Goal: Information Seeking & Learning: Find specific page/section

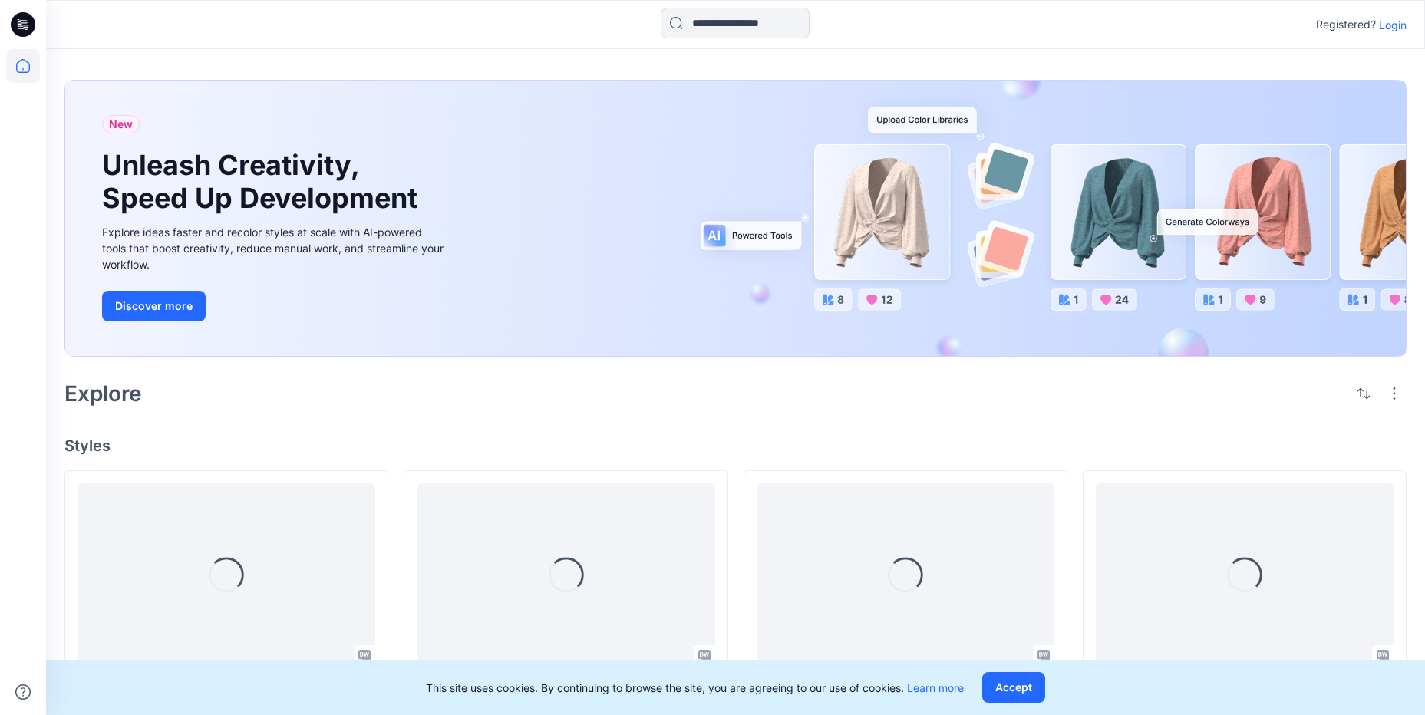
click at [1394, 27] on p "Login" at bounding box center [1393, 25] width 28 height 16
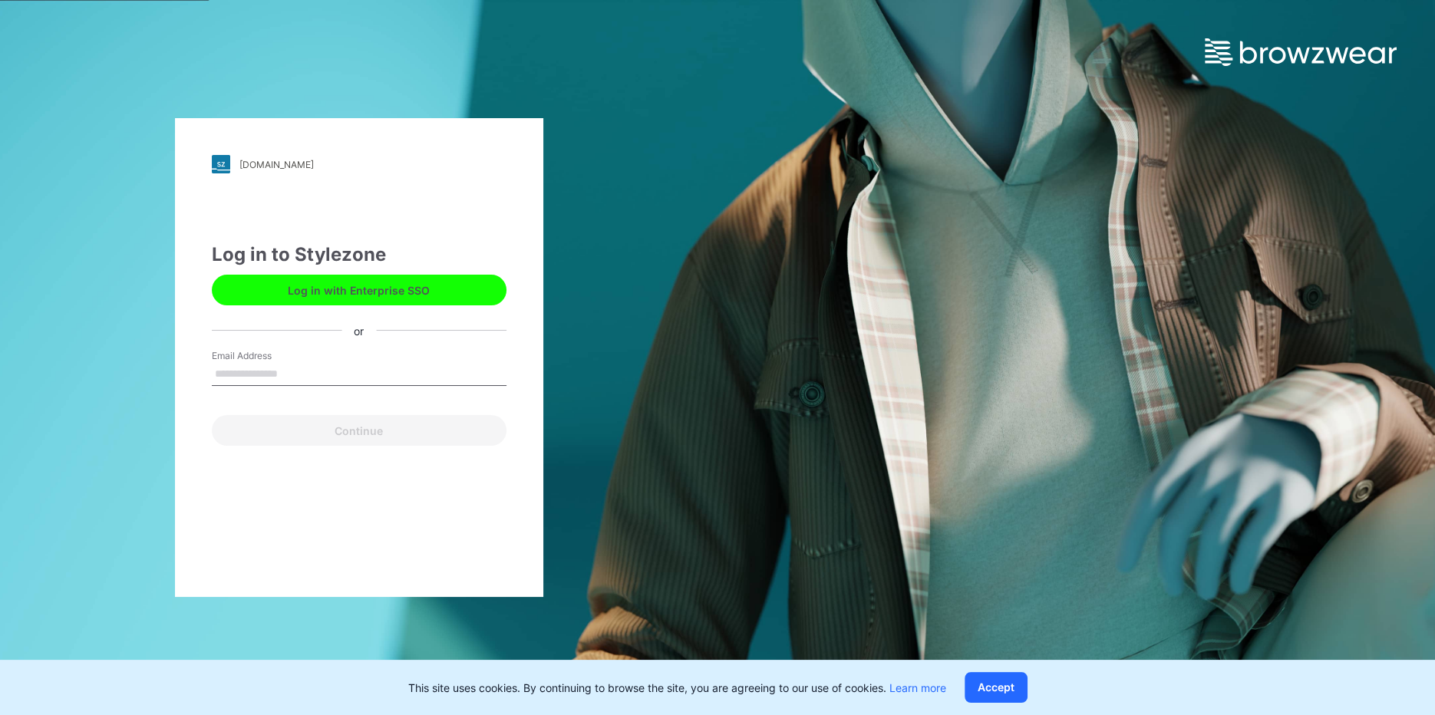
click at [296, 375] on input "Email Address" at bounding box center [359, 374] width 295 height 23
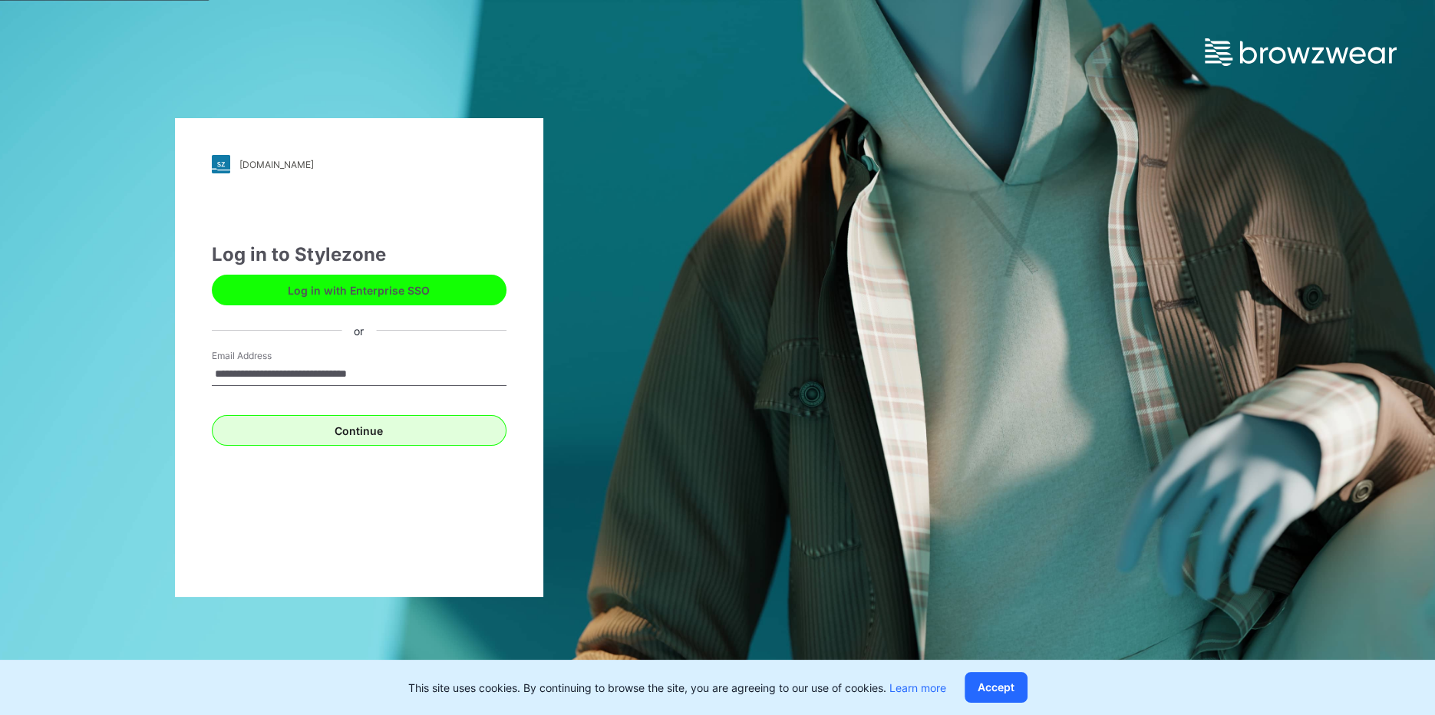
type input "**********"
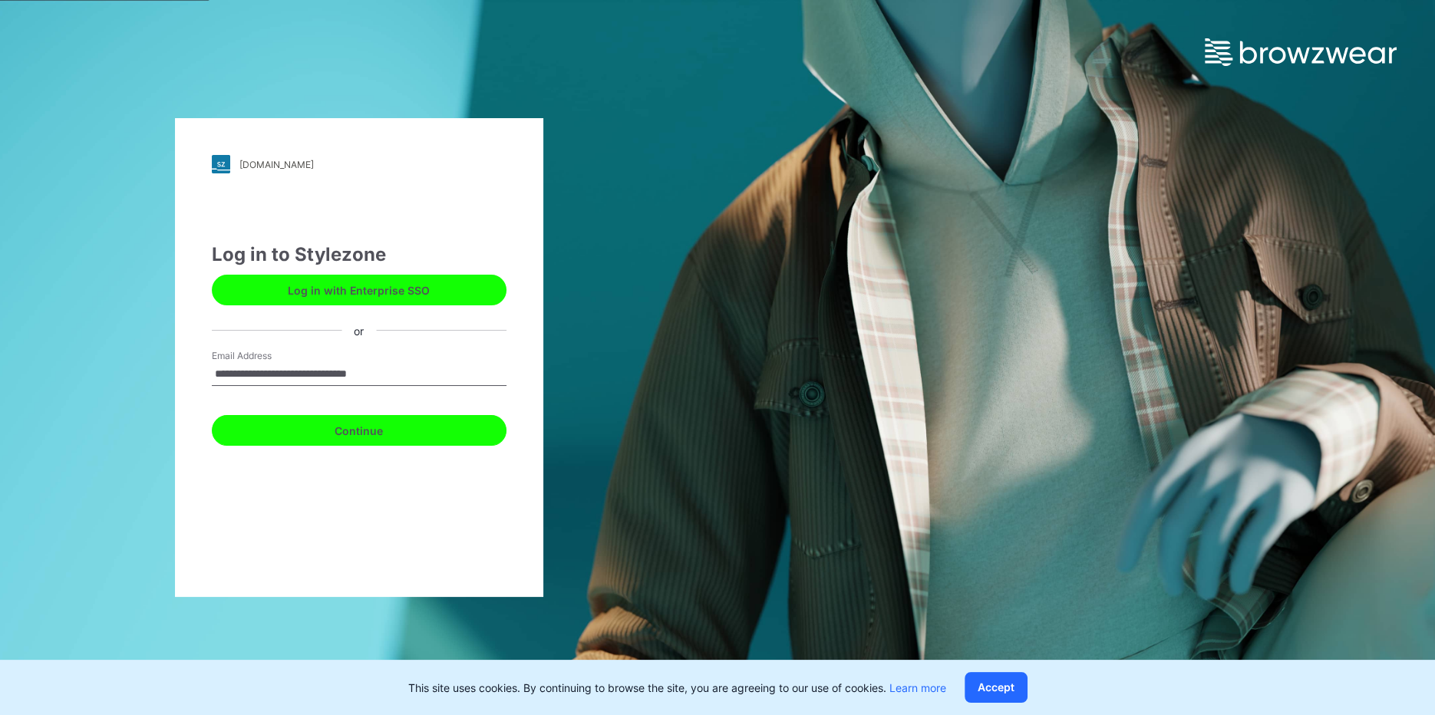
click at [290, 424] on button "Continue" at bounding box center [359, 430] width 295 height 31
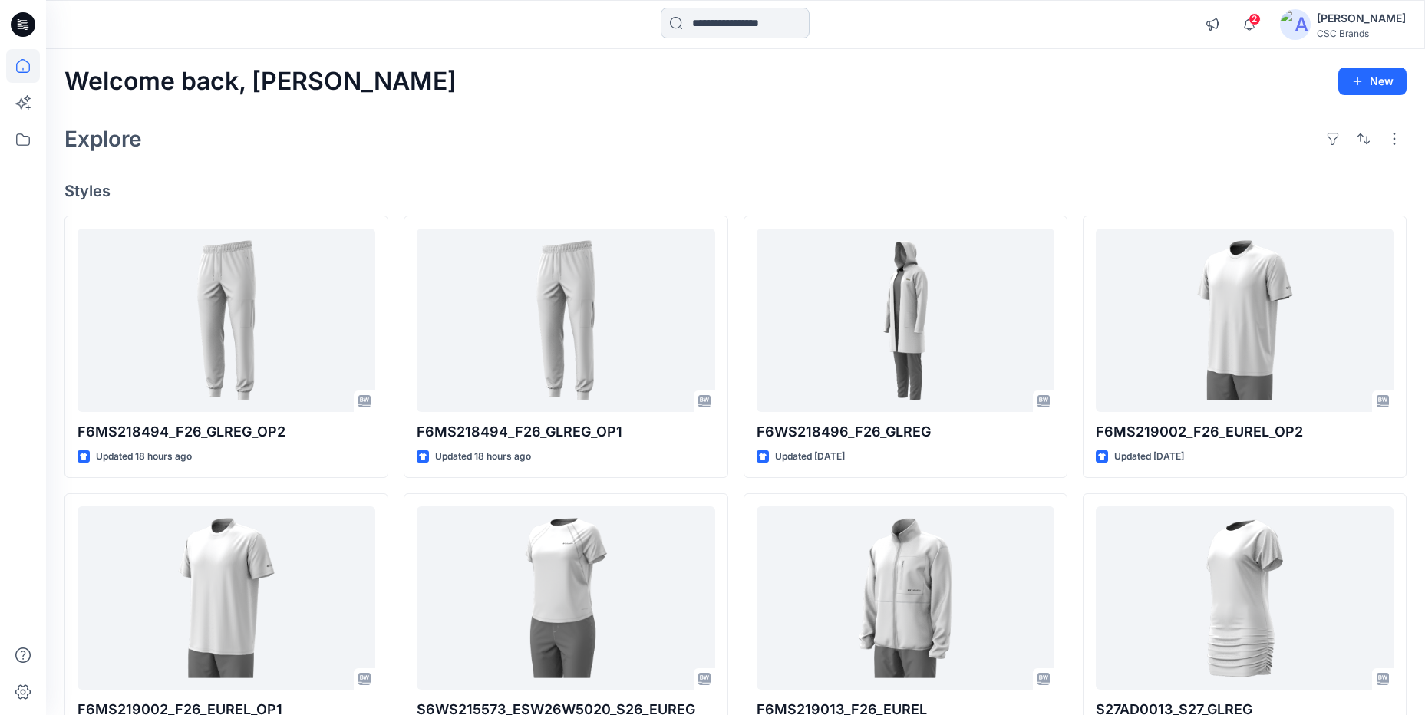
click at [735, 27] on input at bounding box center [735, 23] width 149 height 31
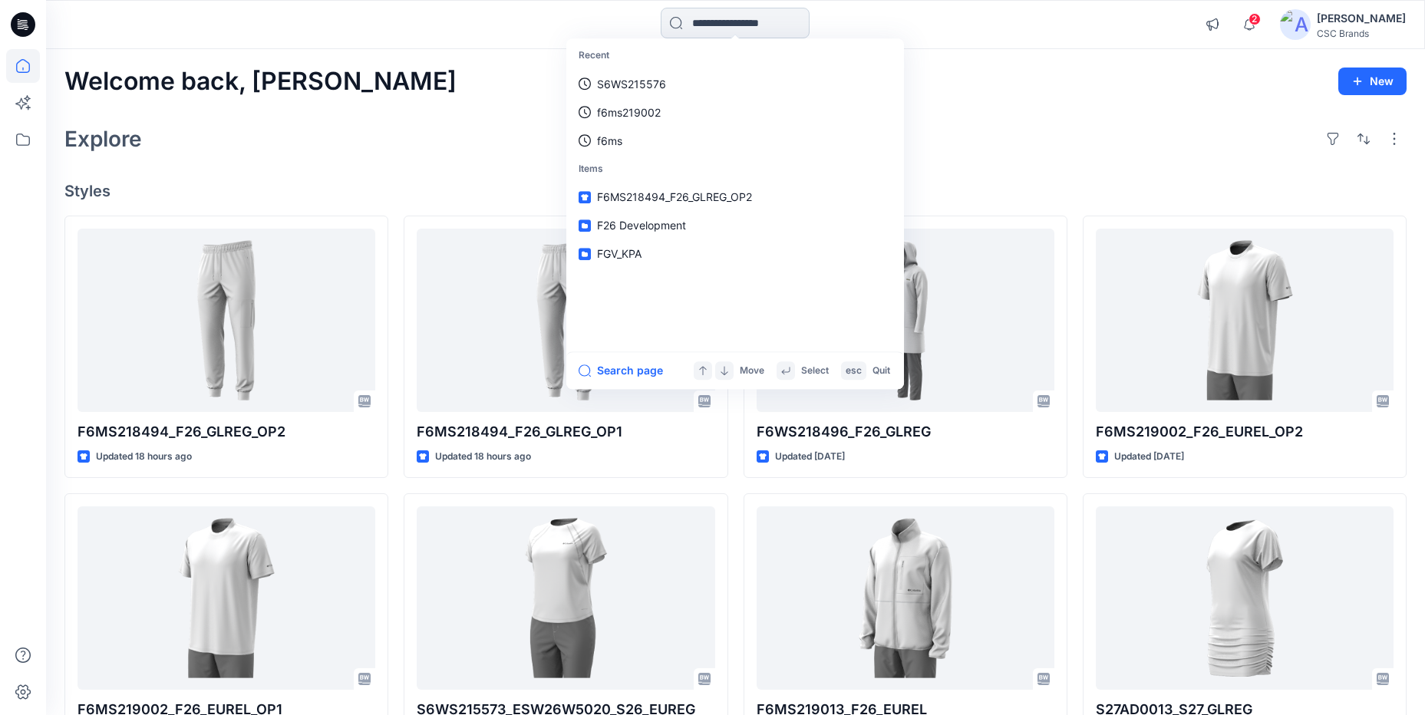
click at [672, 27] on input at bounding box center [735, 23] width 149 height 31
paste input "**********"
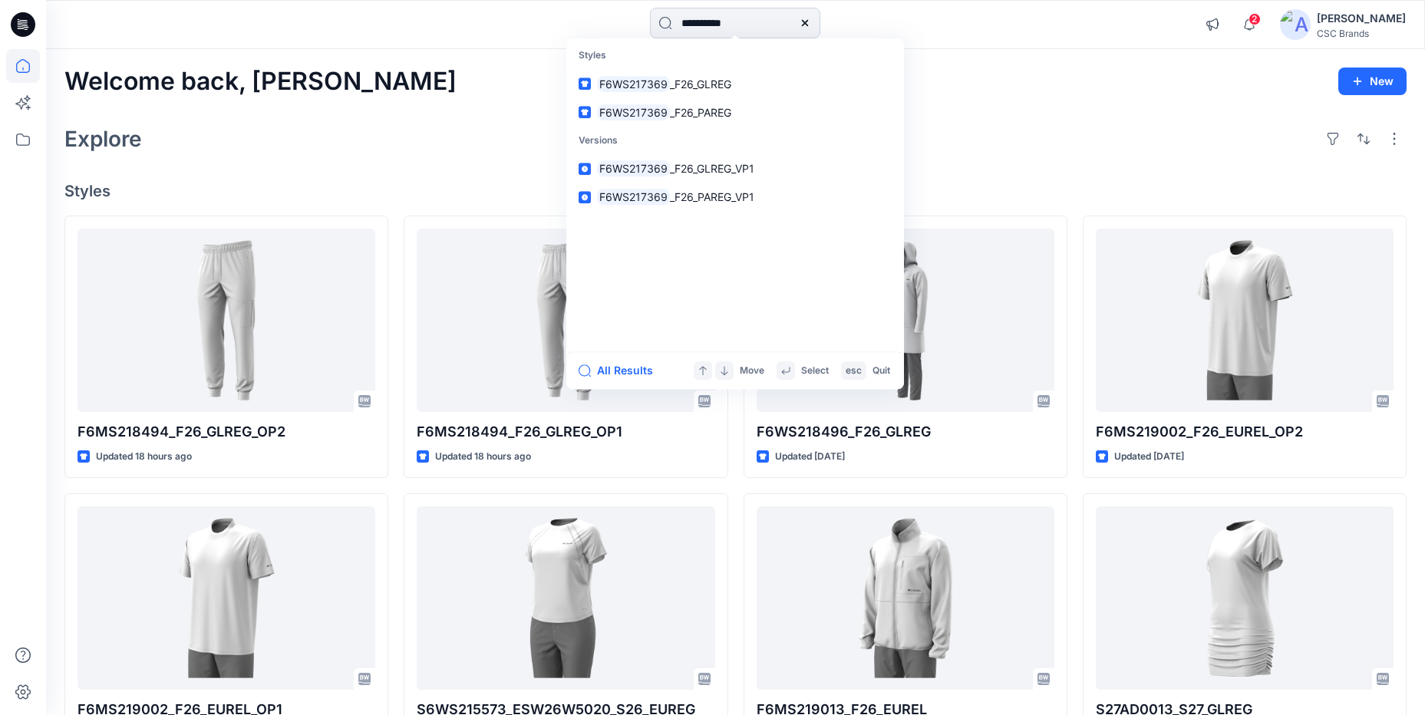
click at [717, 15] on input "**********" at bounding box center [735, 23] width 170 height 31
drag, startPoint x: 731, startPoint y: 15, endPoint x: 648, endPoint y: 25, distance: 83.4
click at [650, 25] on input "**********" at bounding box center [735, 23] width 170 height 31
paste input
type input "**********"
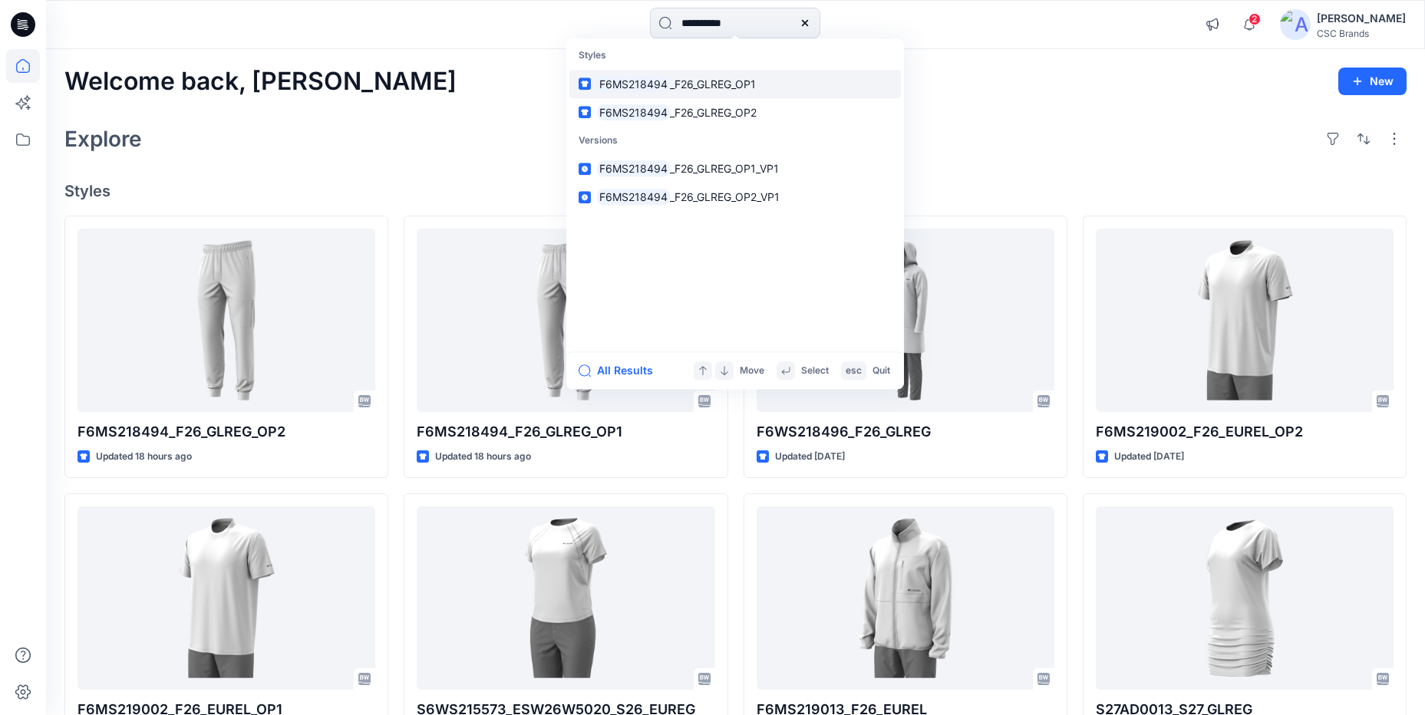
click at [733, 91] on span "_F26_GLREG_OP1" at bounding box center [713, 83] width 86 height 13
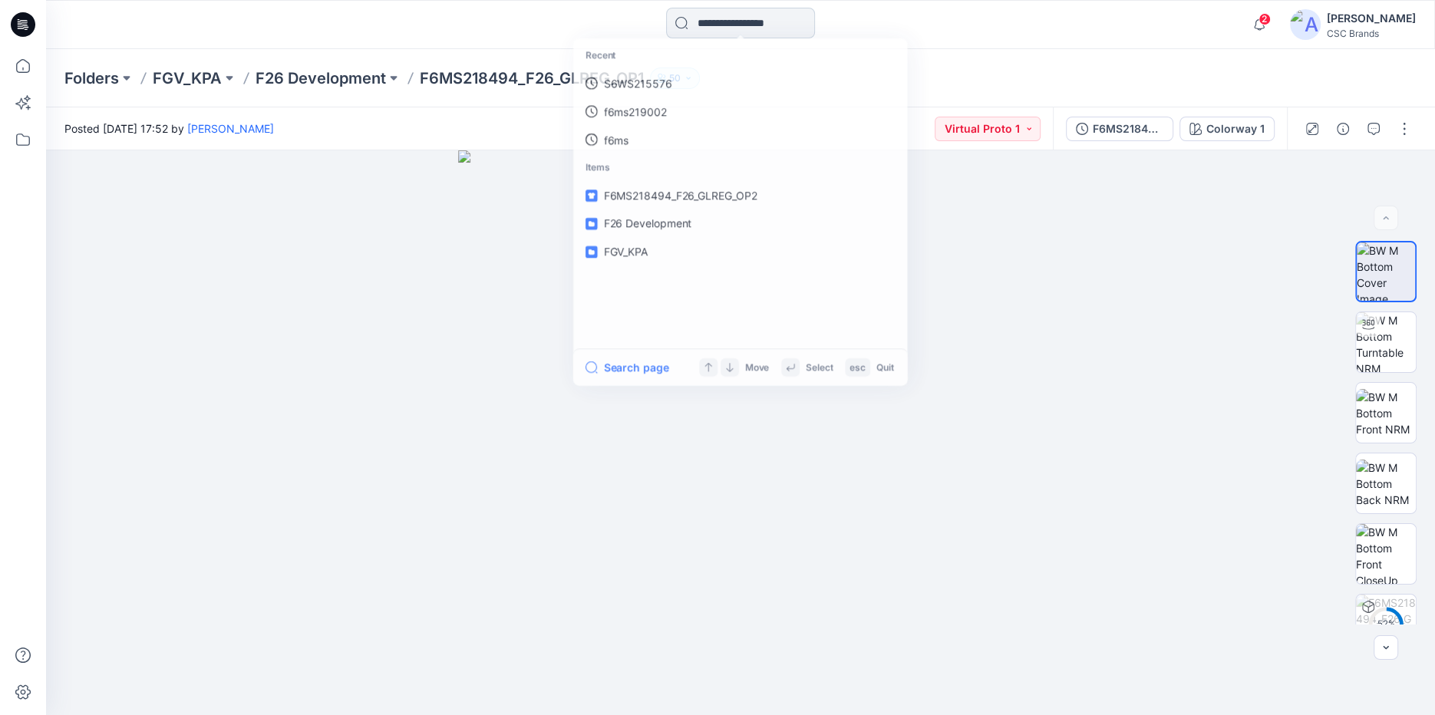
click at [768, 22] on input at bounding box center [740, 23] width 149 height 31
paste input "**********"
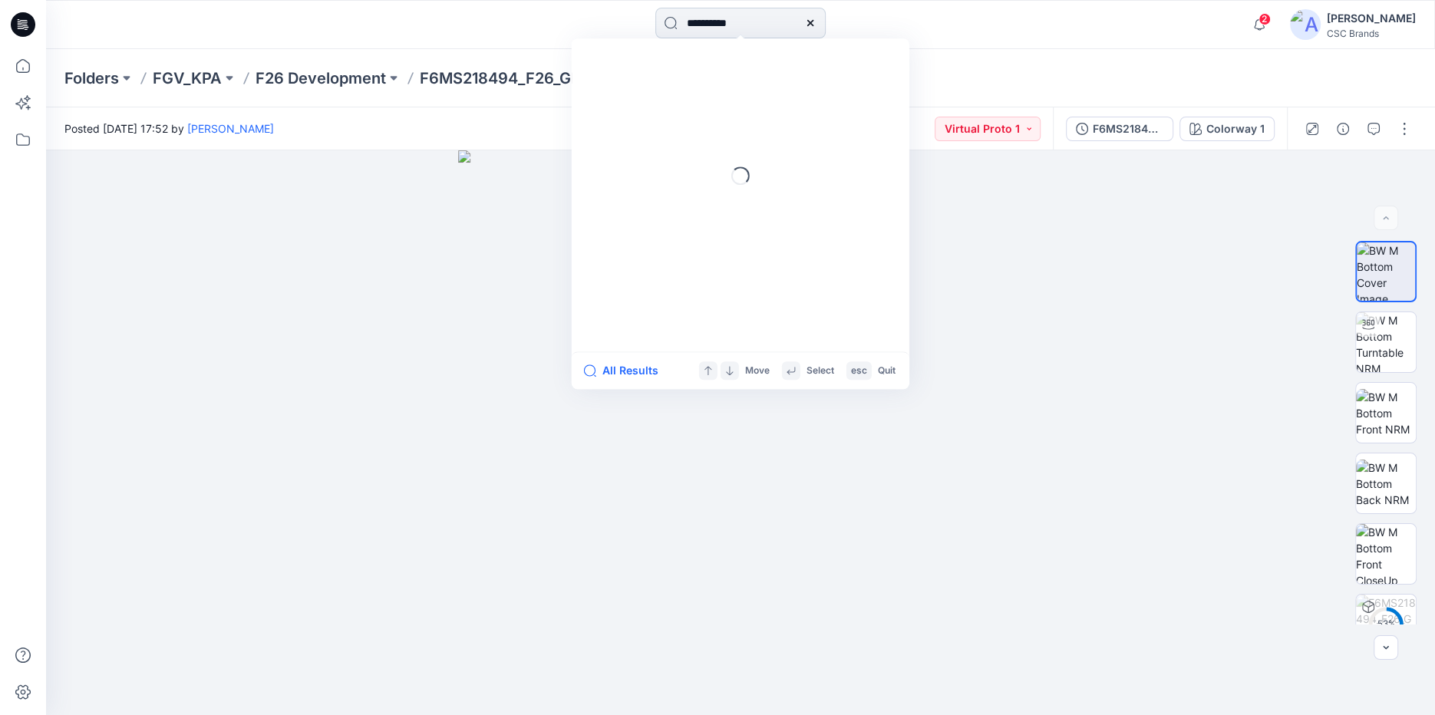
type input "**********"
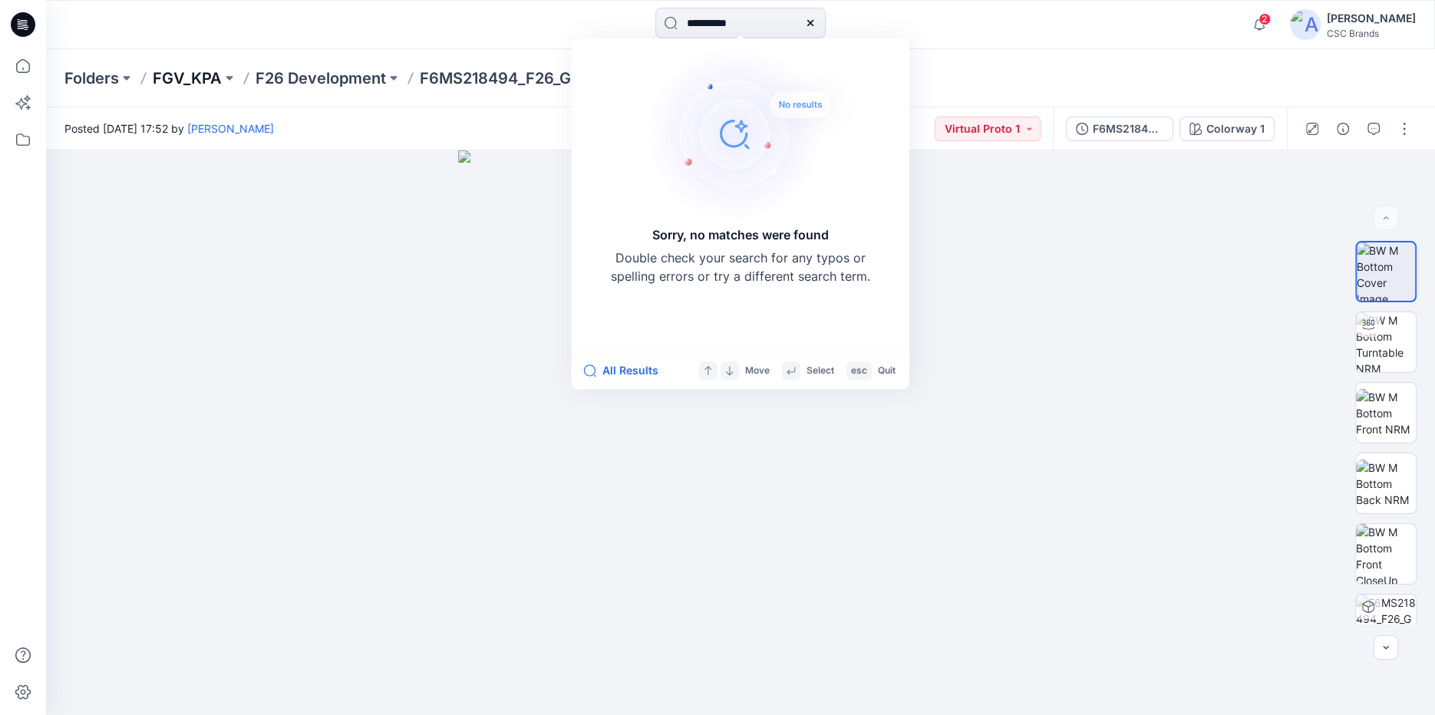
click at [213, 82] on p "FGV_KPA" at bounding box center [187, 78] width 69 height 21
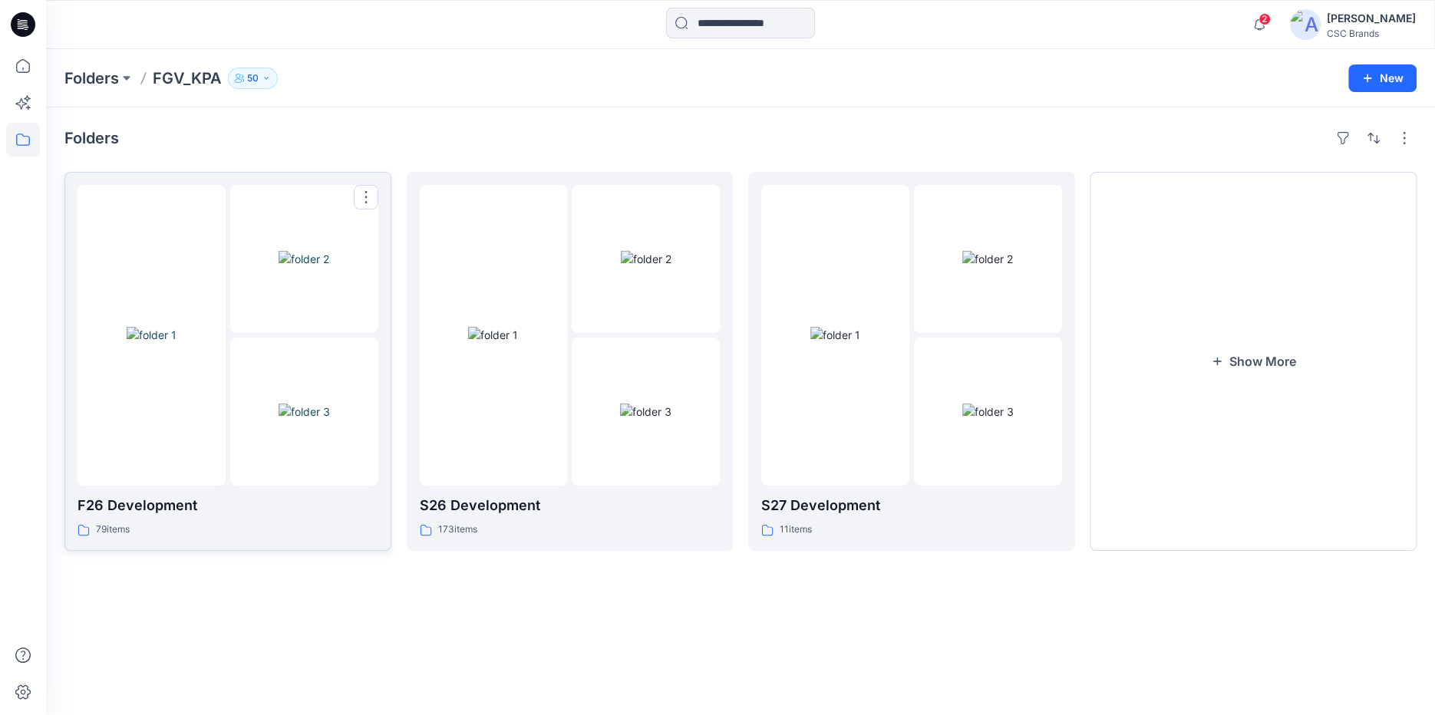
click at [188, 247] on div at bounding box center [151, 335] width 148 height 301
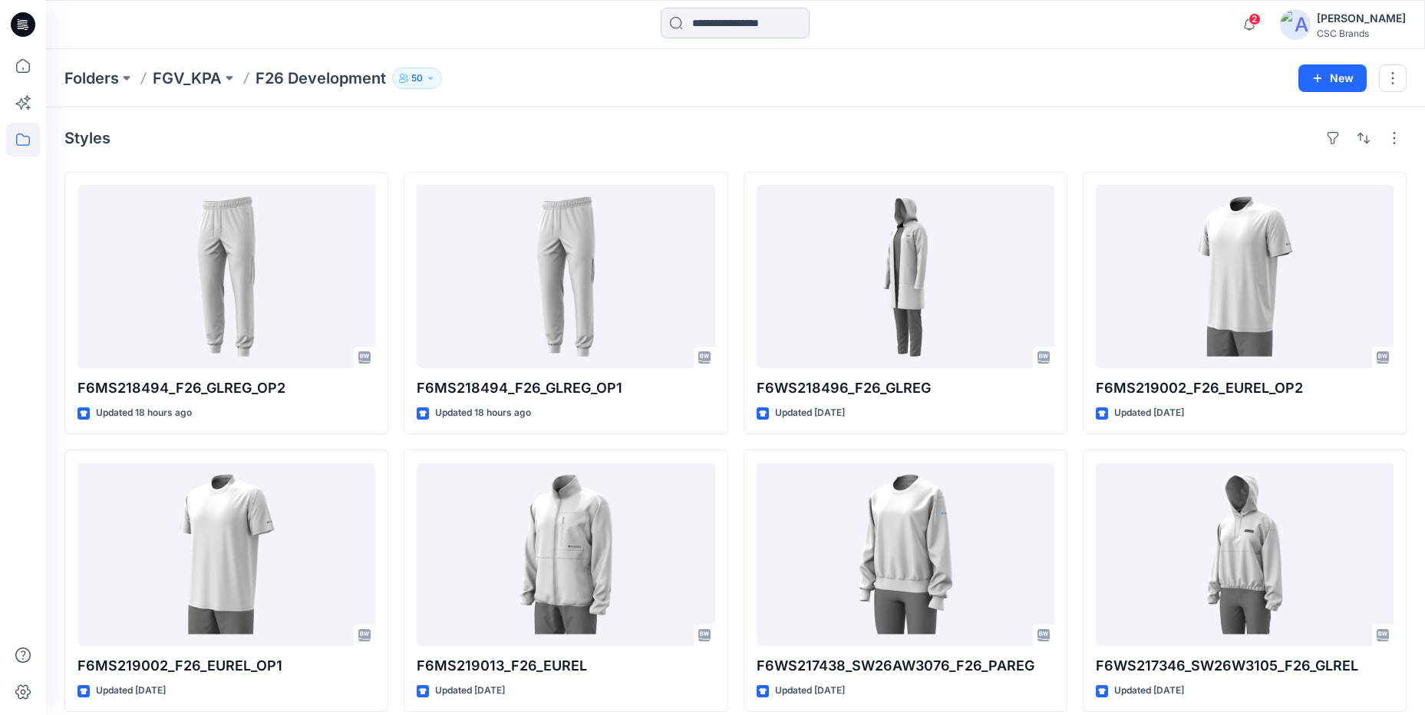
click at [736, 31] on input at bounding box center [735, 23] width 149 height 31
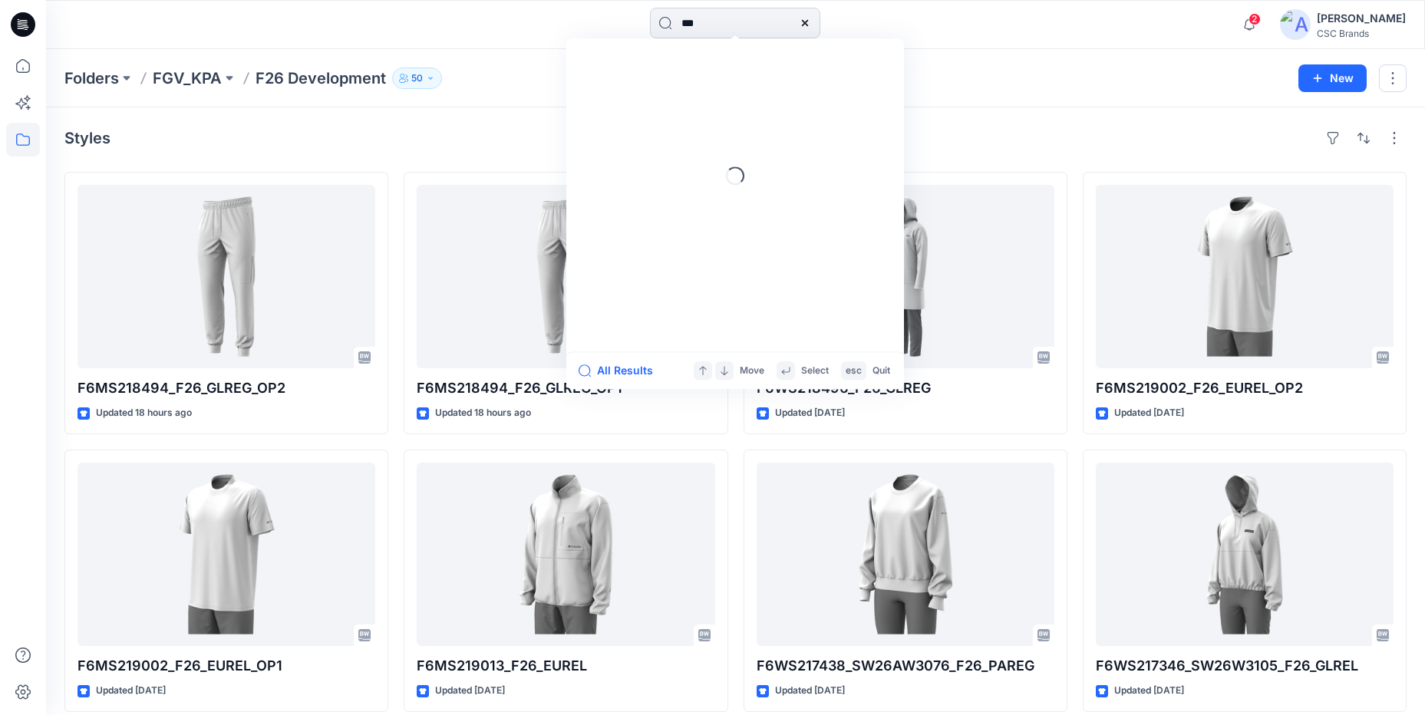
type input "***"
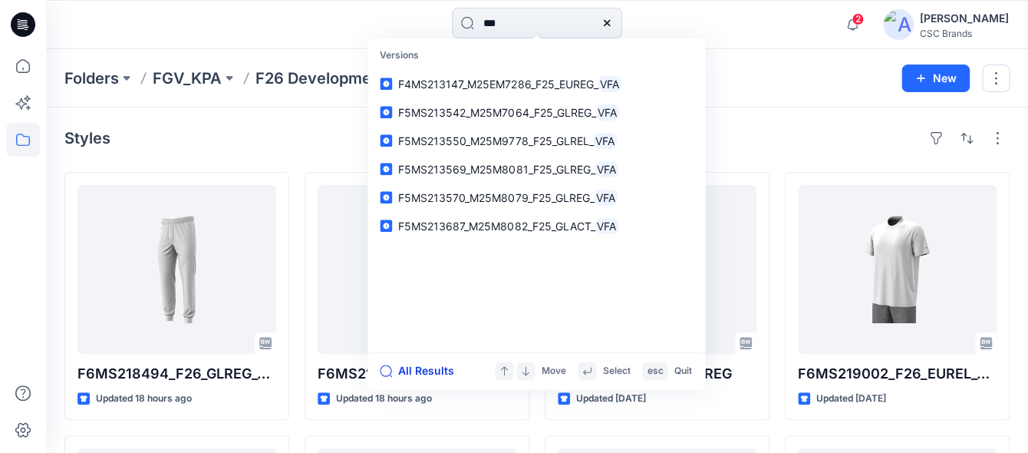
click at [407, 377] on button "All Results" at bounding box center [422, 370] width 84 height 18
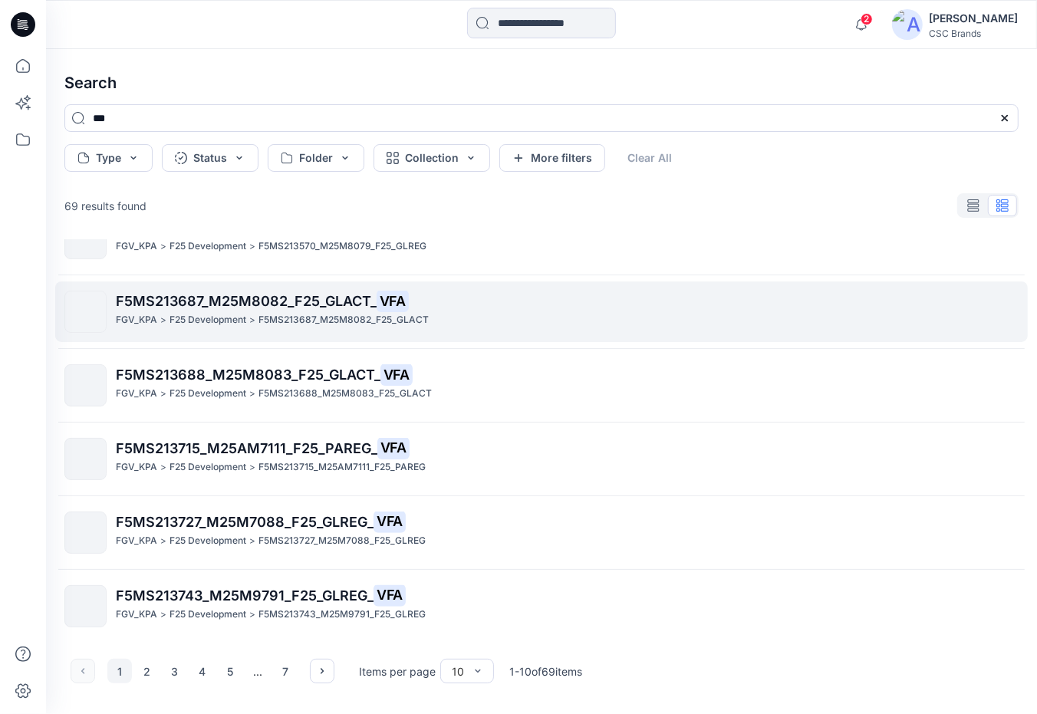
scroll to position [334, 0]
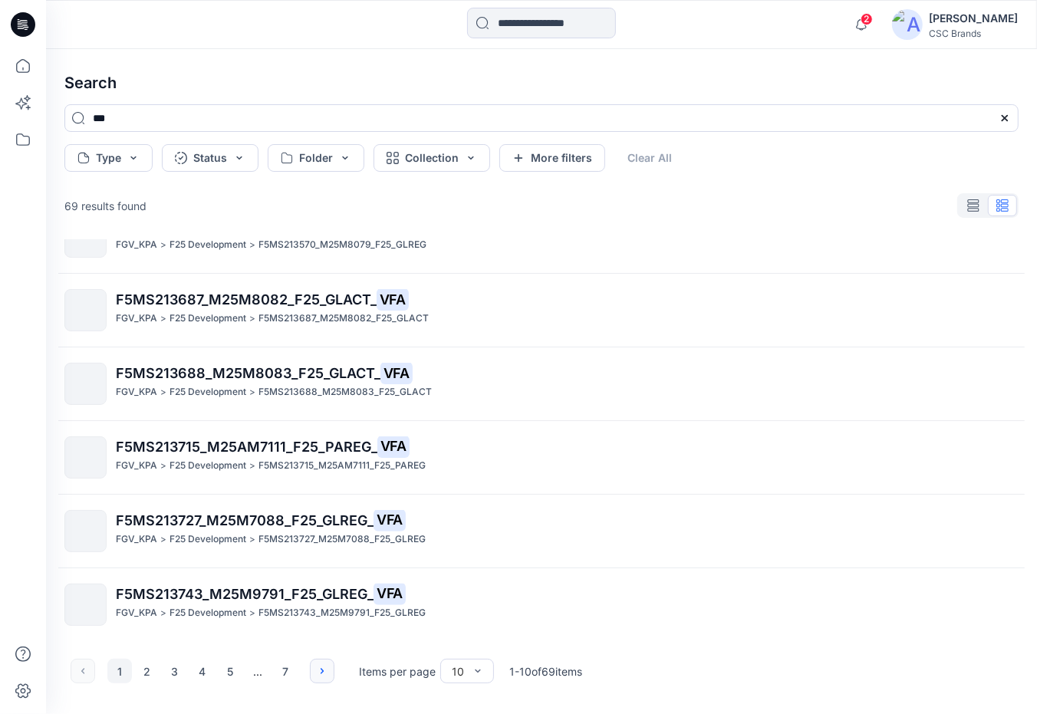
click at [325, 681] on button "button" at bounding box center [322, 671] width 25 height 25
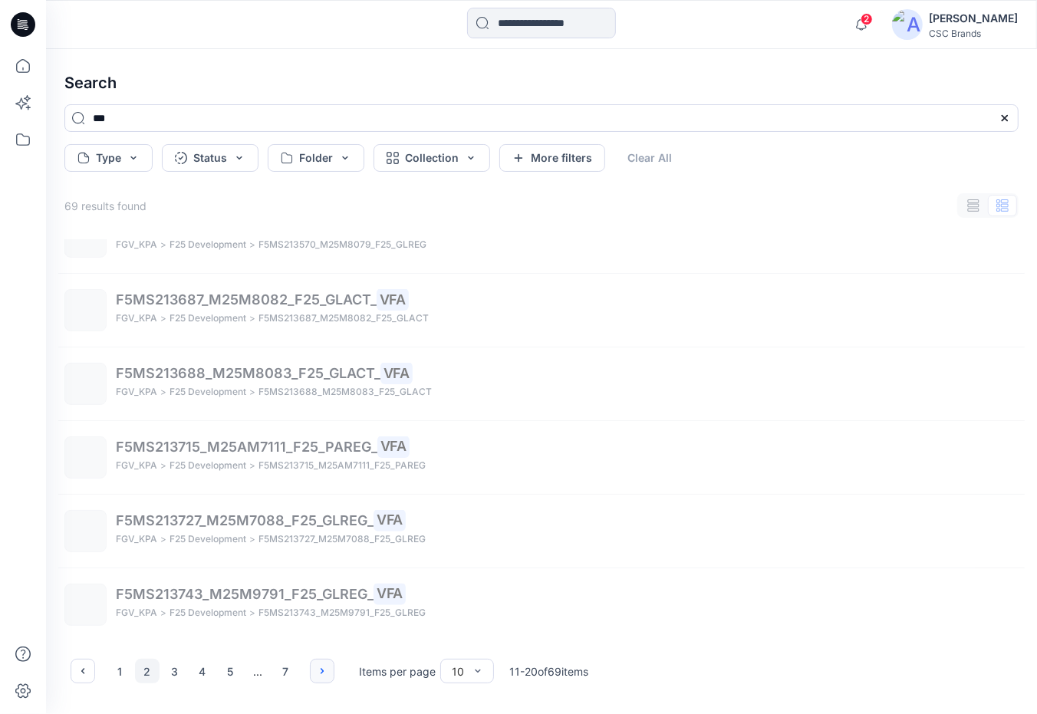
click at [325, 681] on button "button" at bounding box center [322, 671] width 25 height 25
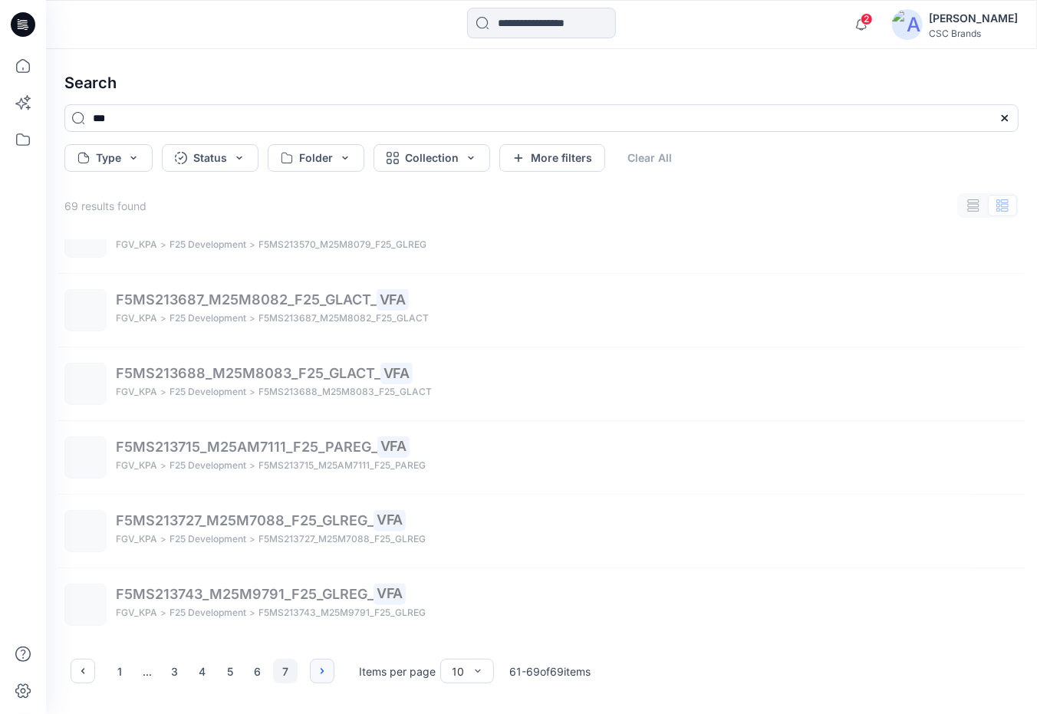
click at [325, 681] on div "1 ... 3 4 5 6 7" at bounding box center [203, 671] width 264 height 25
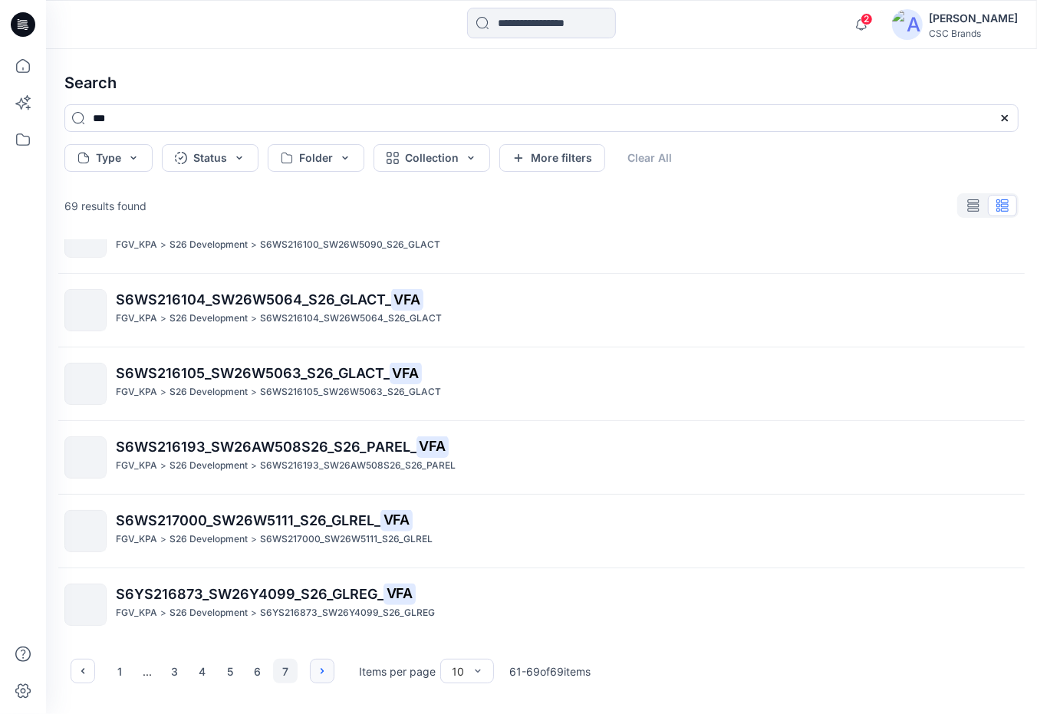
click at [325, 681] on div "1 ... 3 4 5 6 7" at bounding box center [203, 671] width 264 height 25
click at [326, 680] on div "1 ... 3 4 5 6 7" at bounding box center [203, 671] width 264 height 25
click at [327, 679] on div "1 ... 3 4 5 6 7" at bounding box center [203, 671] width 264 height 25
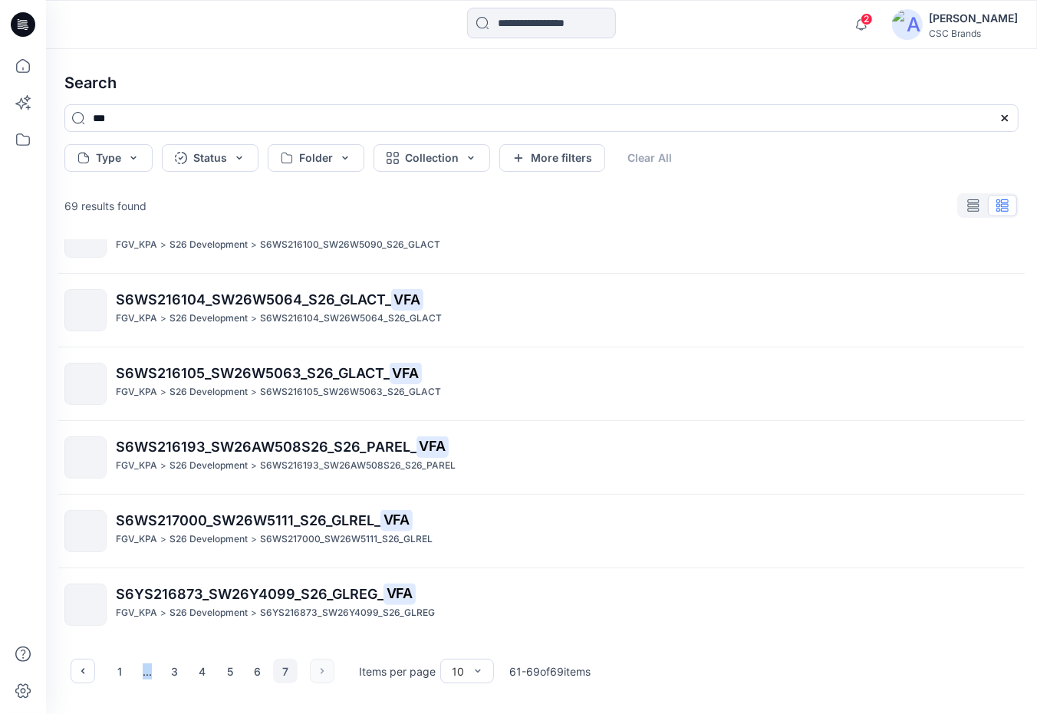
click at [327, 679] on div "1 ... 3 4 5 6 7" at bounding box center [203, 671] width 264 height 25
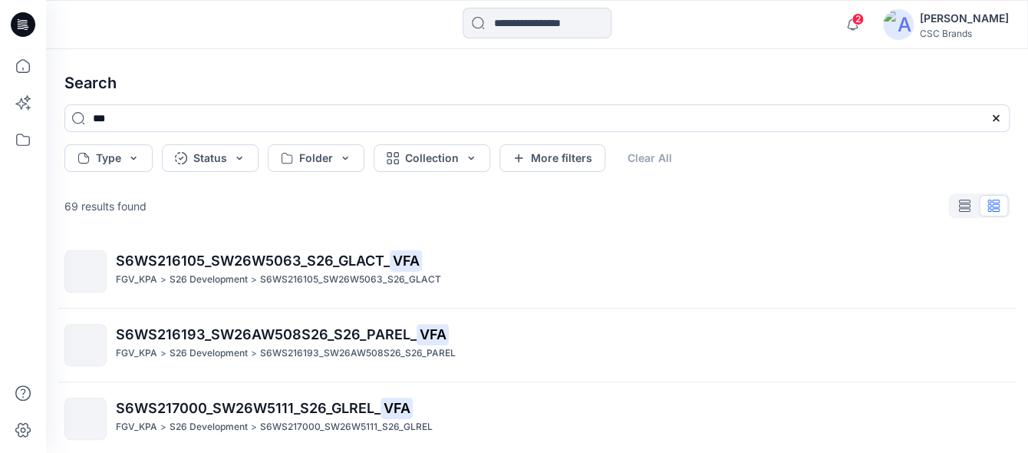
scroll to position [453, 0]
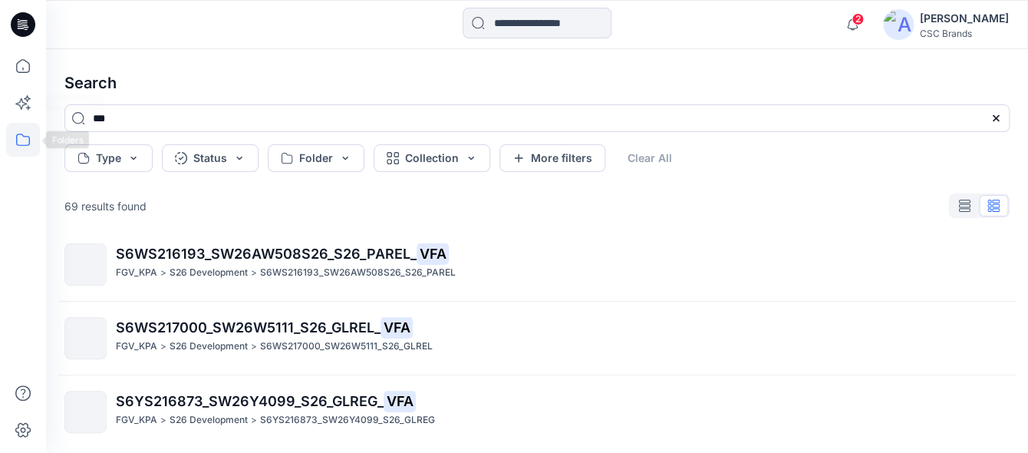
click at [25, 147] on icon at bounding box center [23, 140] width 34 height 34
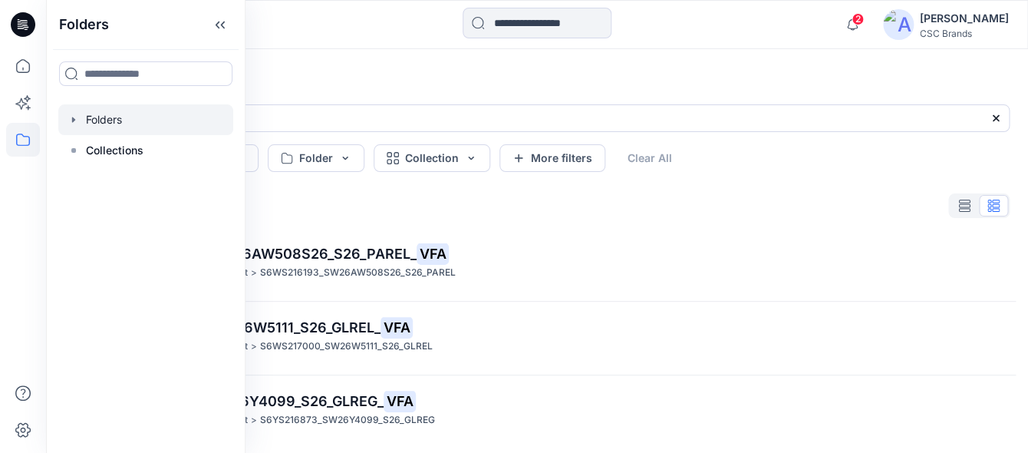
click at [114, 121] on div at bounding box center [145, 119] width 175 height 31
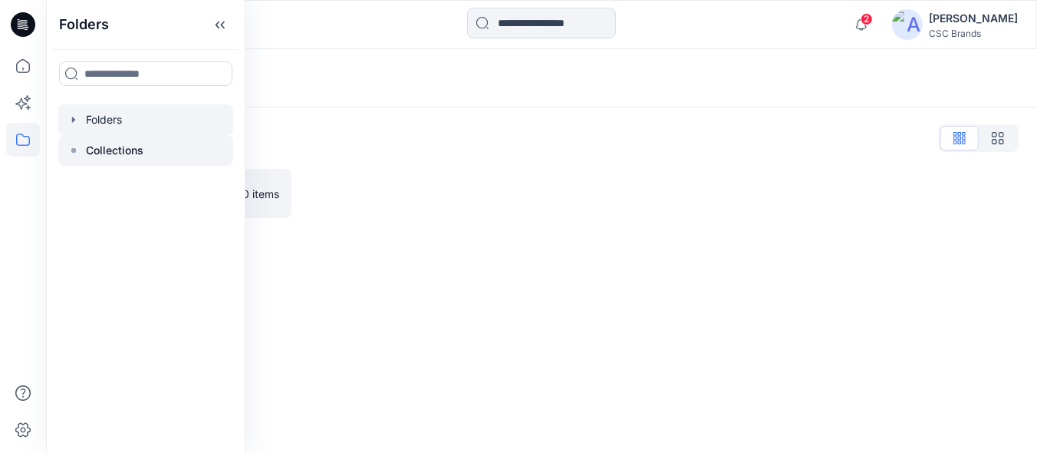
click at [112, 151] on p "Collections" at bounding box center [115, 150] width 58 height 18
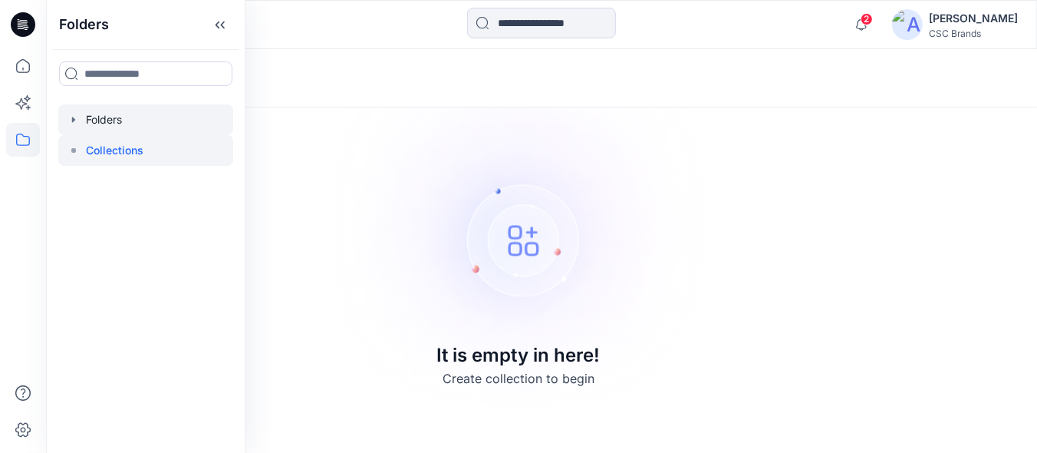
click at [117, 117] on div at bounding box center [145, 119] width 175 height 31
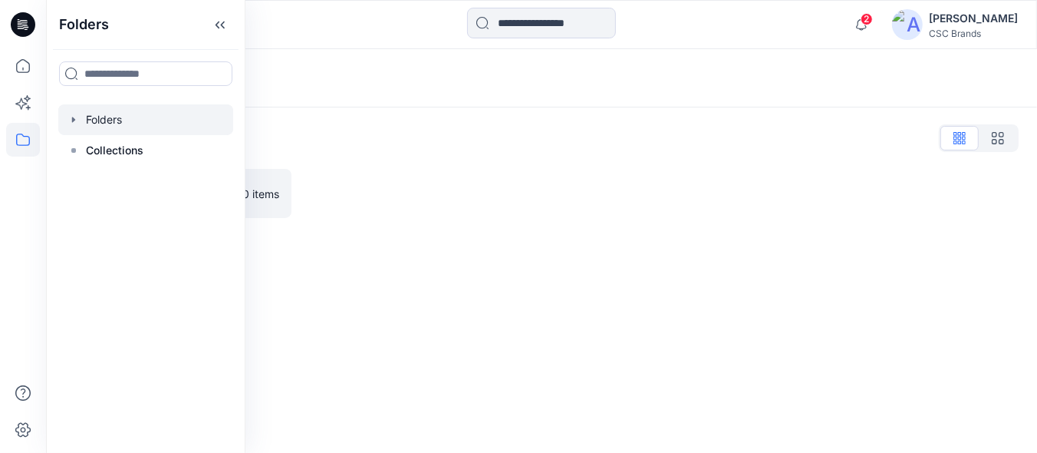
click at [517, 333] on div "Folders Folders List FGV_KPA 0 items" at bounding box center [541, 251] width 991 height 404
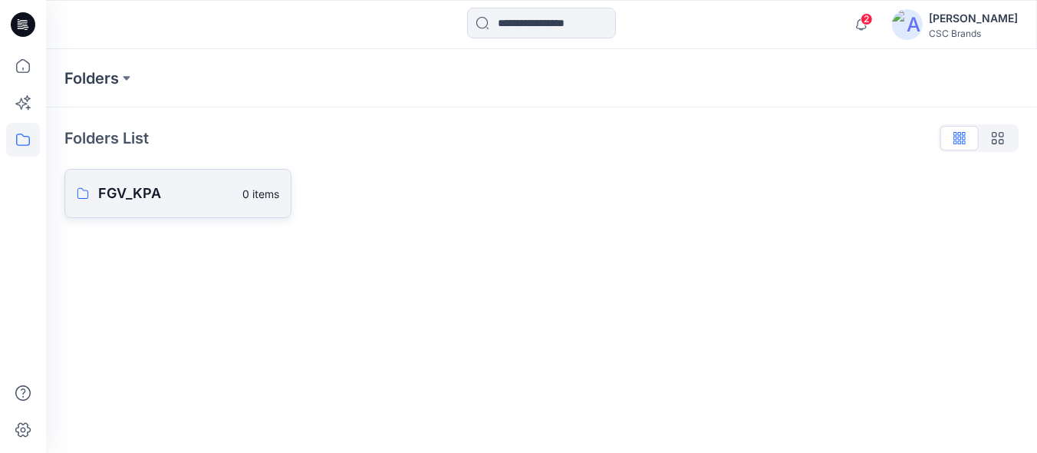
click at [142, 188] on p "FGV_KPA" at bounding box center [165, 193] width 135 height 21
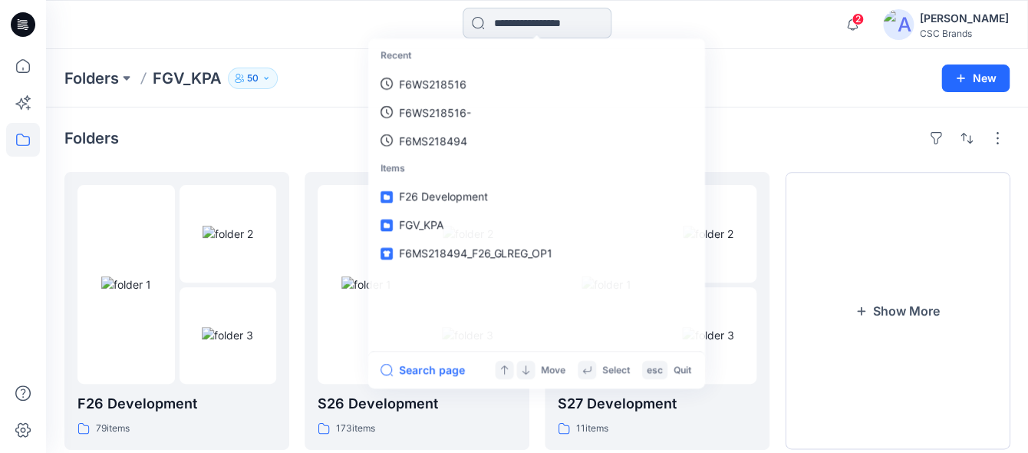
click at [527, 31] on input at bounding box center [537, 23] width 149 height 31
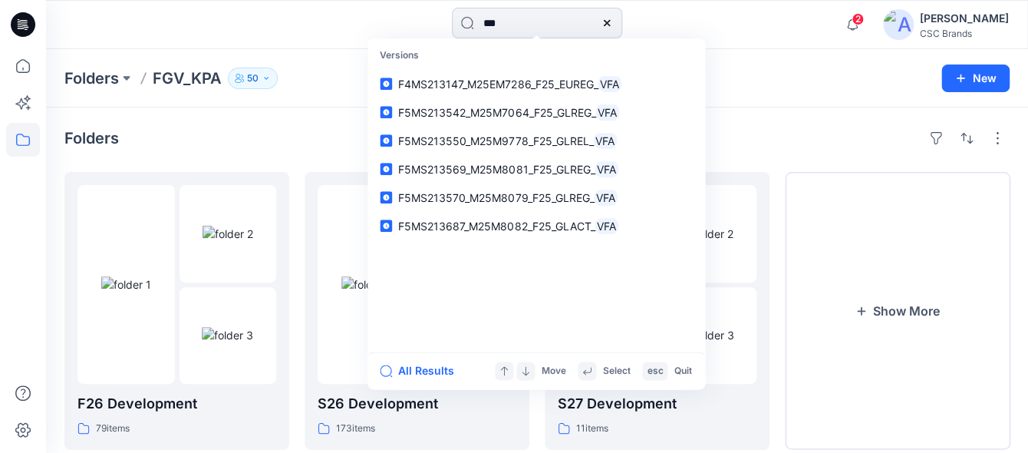
type input "***"
click at [422, 374] on button "All Results" at bounding box center [422, 370] width 84 height 18
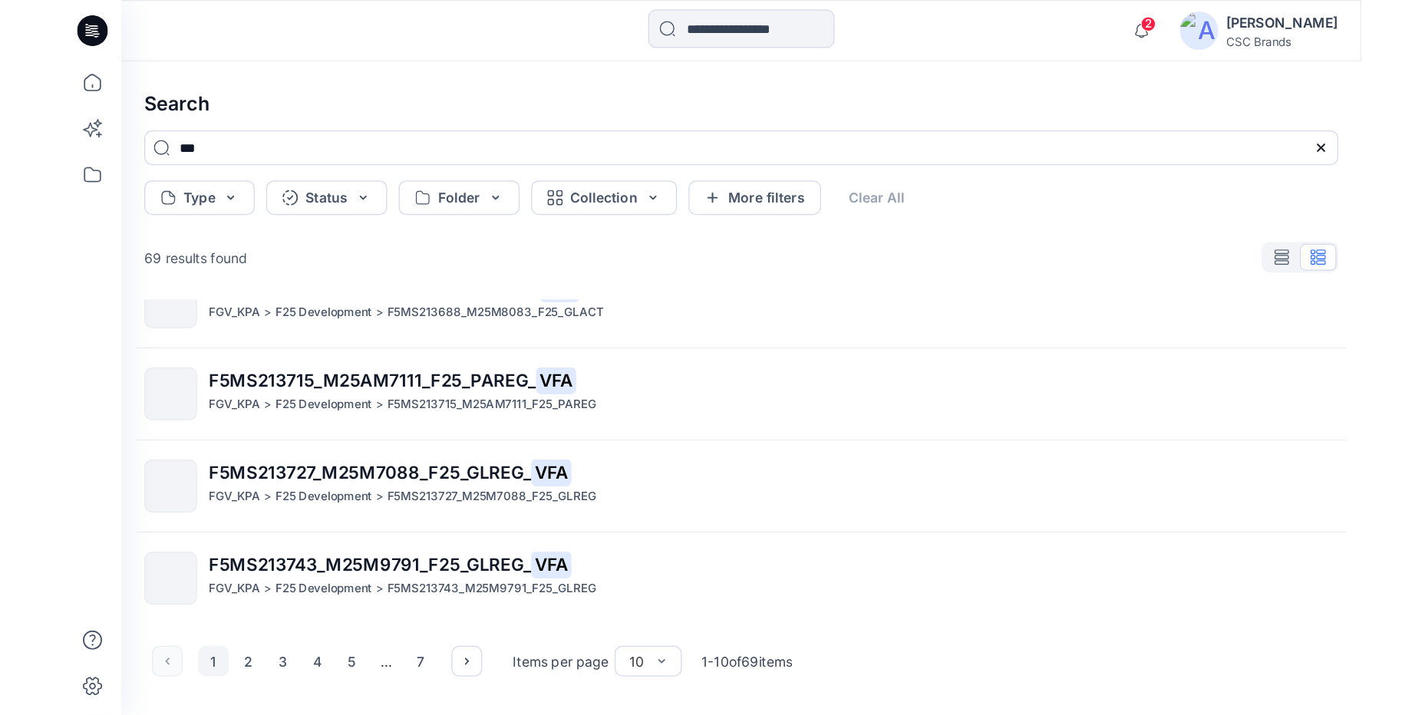
scroll to position [334, 0]
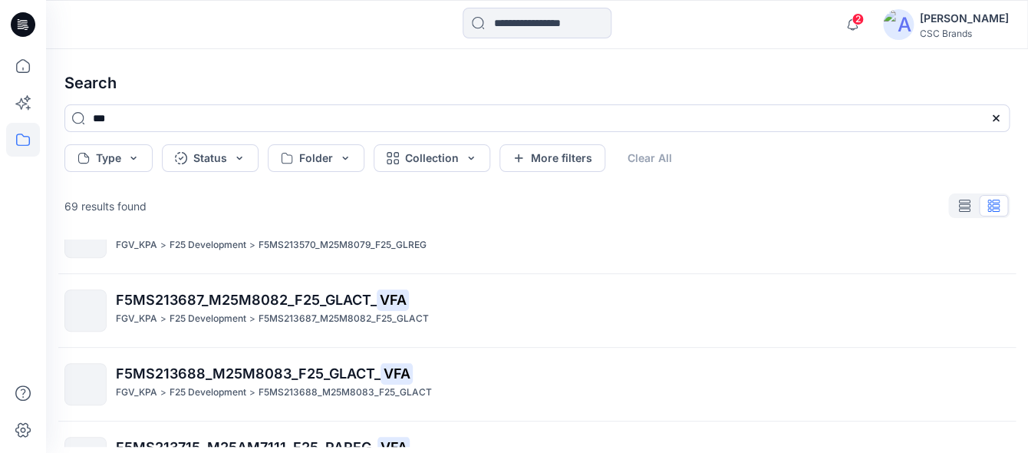
drag, startPoint x: 20, startPoint y: 162, endPoint x: 22, endPoint y: 153, distance: 8.7
click at [21, 160] on div at bounding box center [23, 251] width 34 height 404
click at [22, 153] on icon at bounding box center [23, 140] width 34 height 34
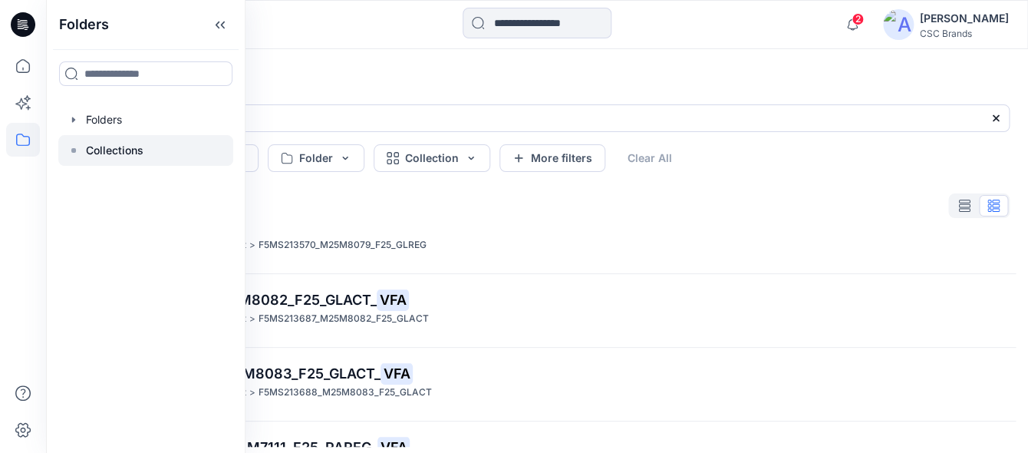
click at [151, 147] on div at bounding box center [145, 150] width 175 height 31
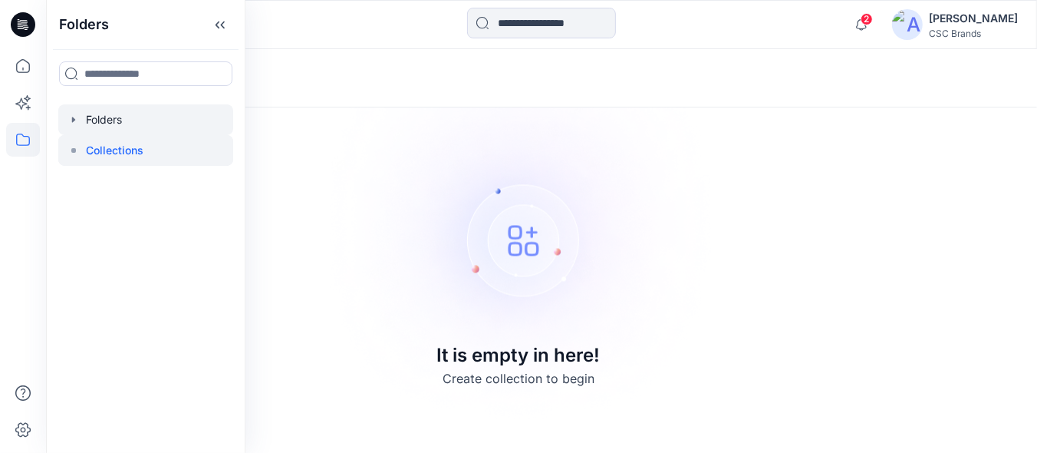
click at [147, 120] on div at bounding box center [145, 119] width 175 height 31
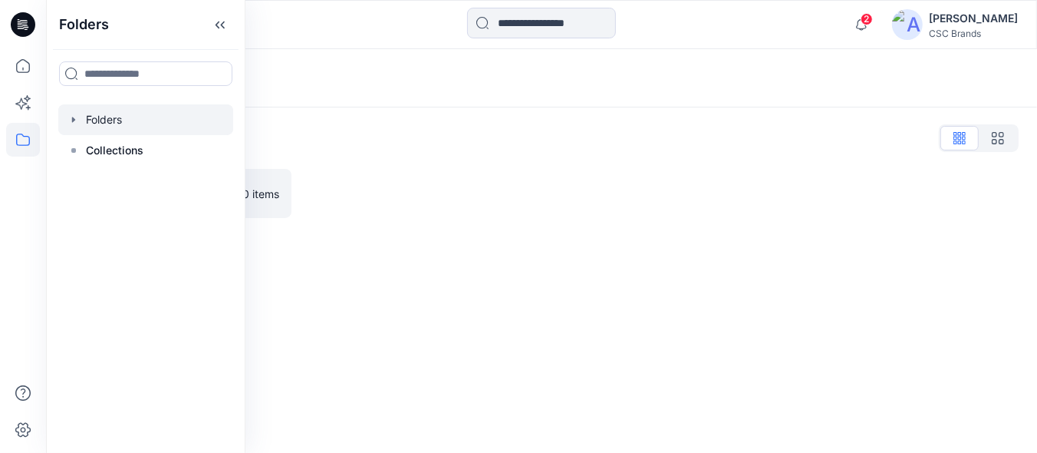
click at [419, 160] on div "Folders List FGV_KPA 0 items" at bounding box center [541, 171] width 991 height 129
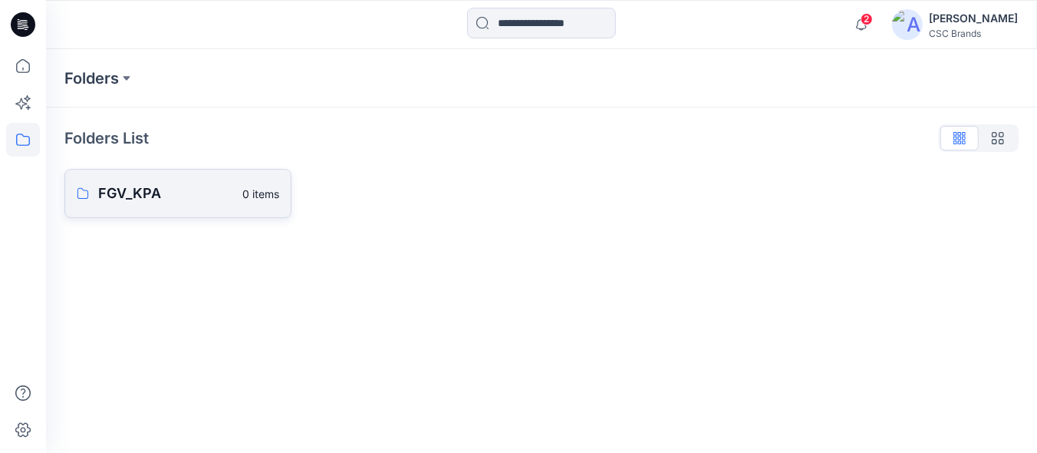
click at [243, 191] on p "0 items" at bounding box center [260, 194] width 37 height 16
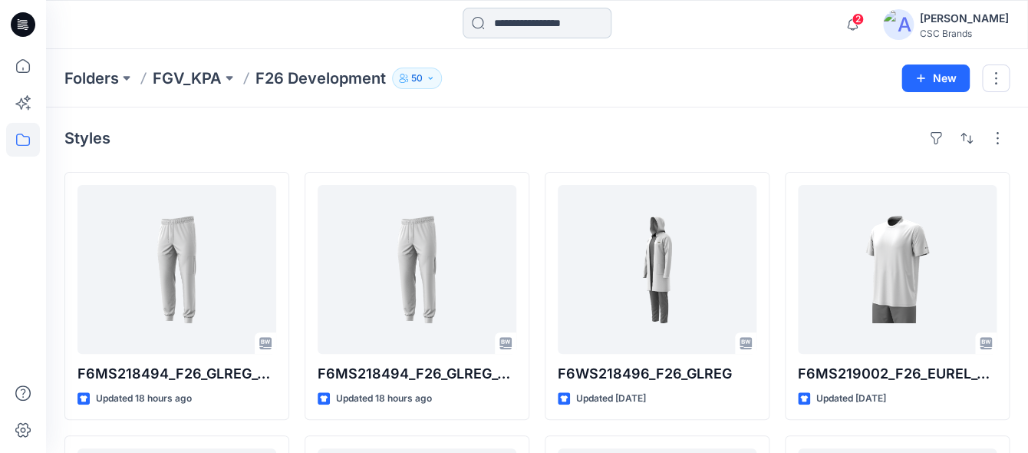
click at [559, 28] on input at bounding box center [537, 23] width 149 height 31
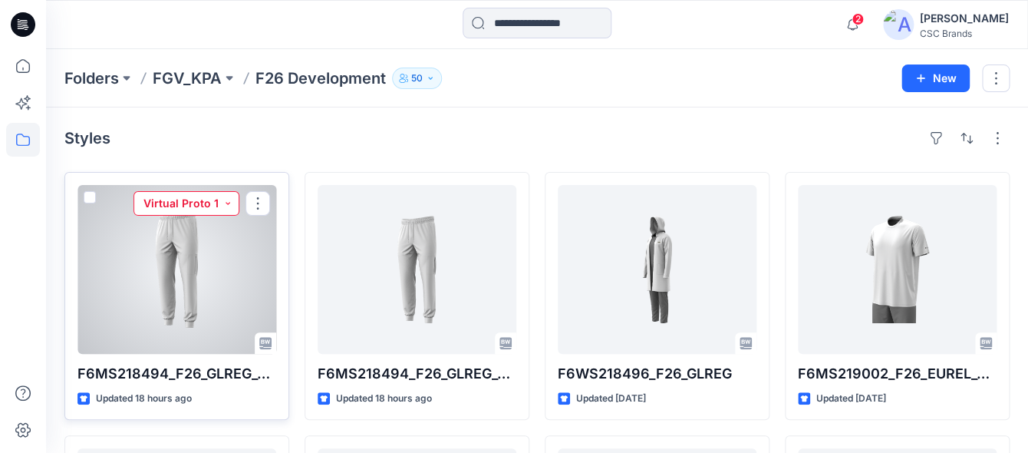
click at [227, 206] on button "Virtual Proto 1" at bounding box center [186, 203] width 106 height 25
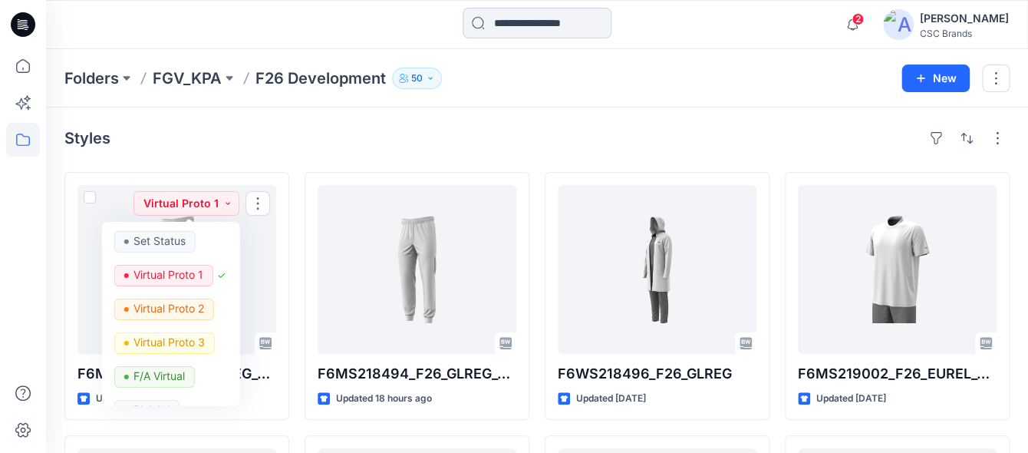
click at [526, 25] on input at bounding box center [537, 23] width 149 height 31
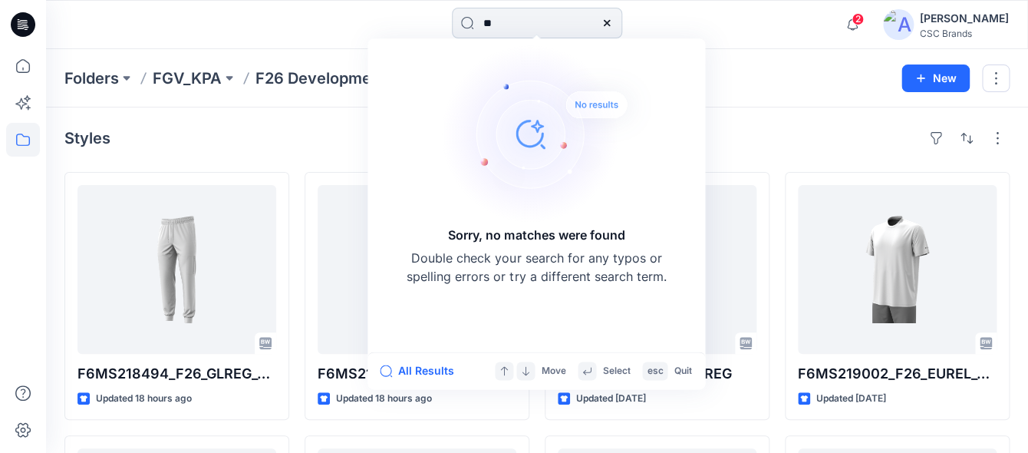
type input "*"
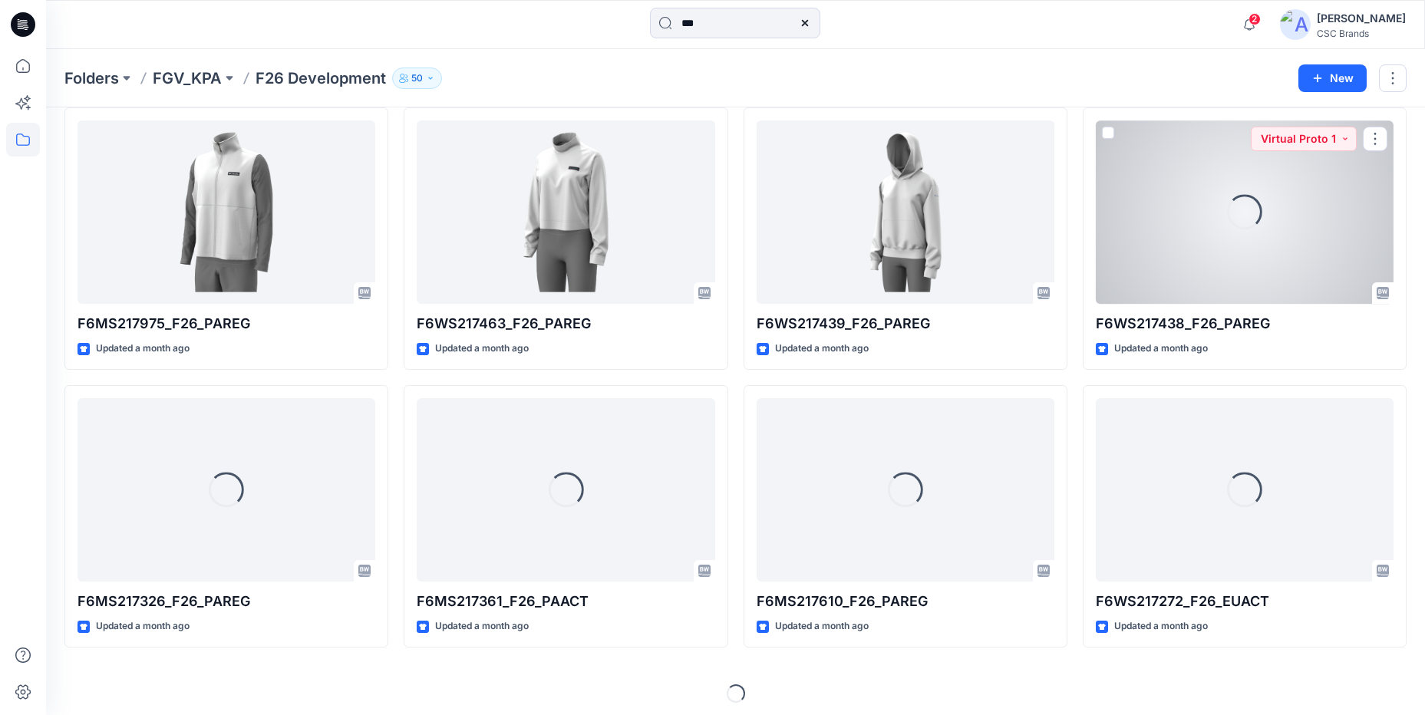
scroll to position [2846, 0]
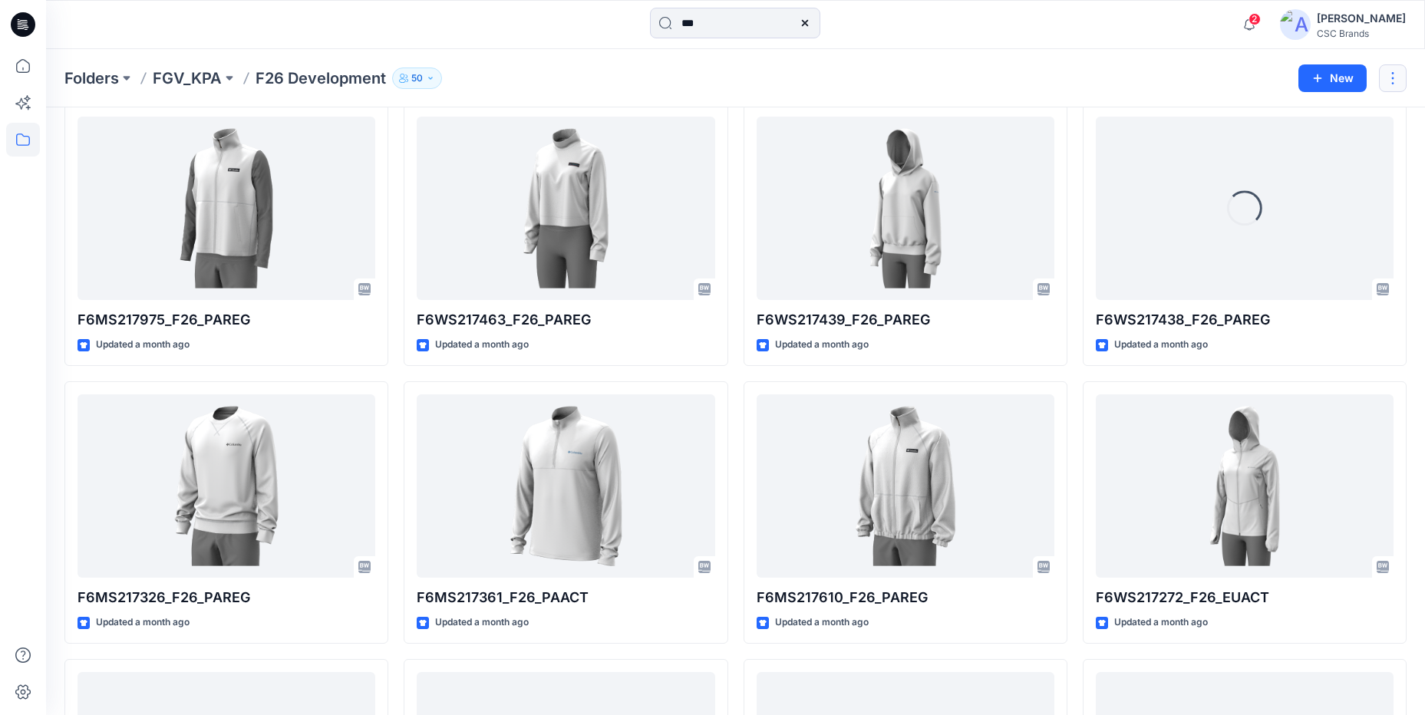
click at [1398, 90] on button "button" at bounding box center [1393, 78] width 28 height 28
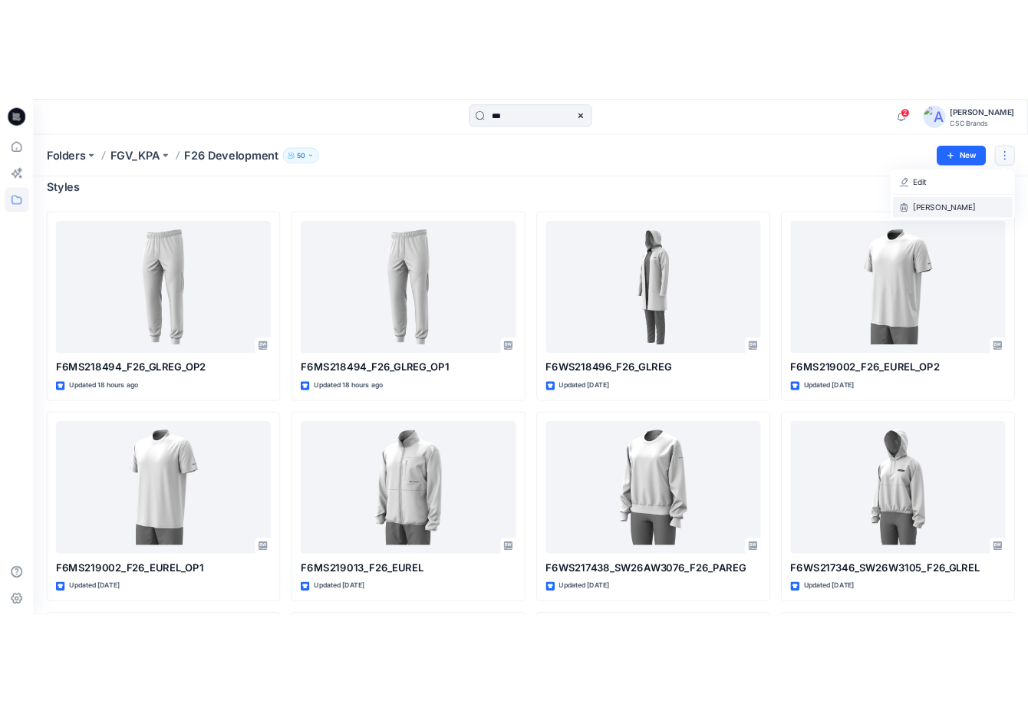
scroll to position [0, 0]
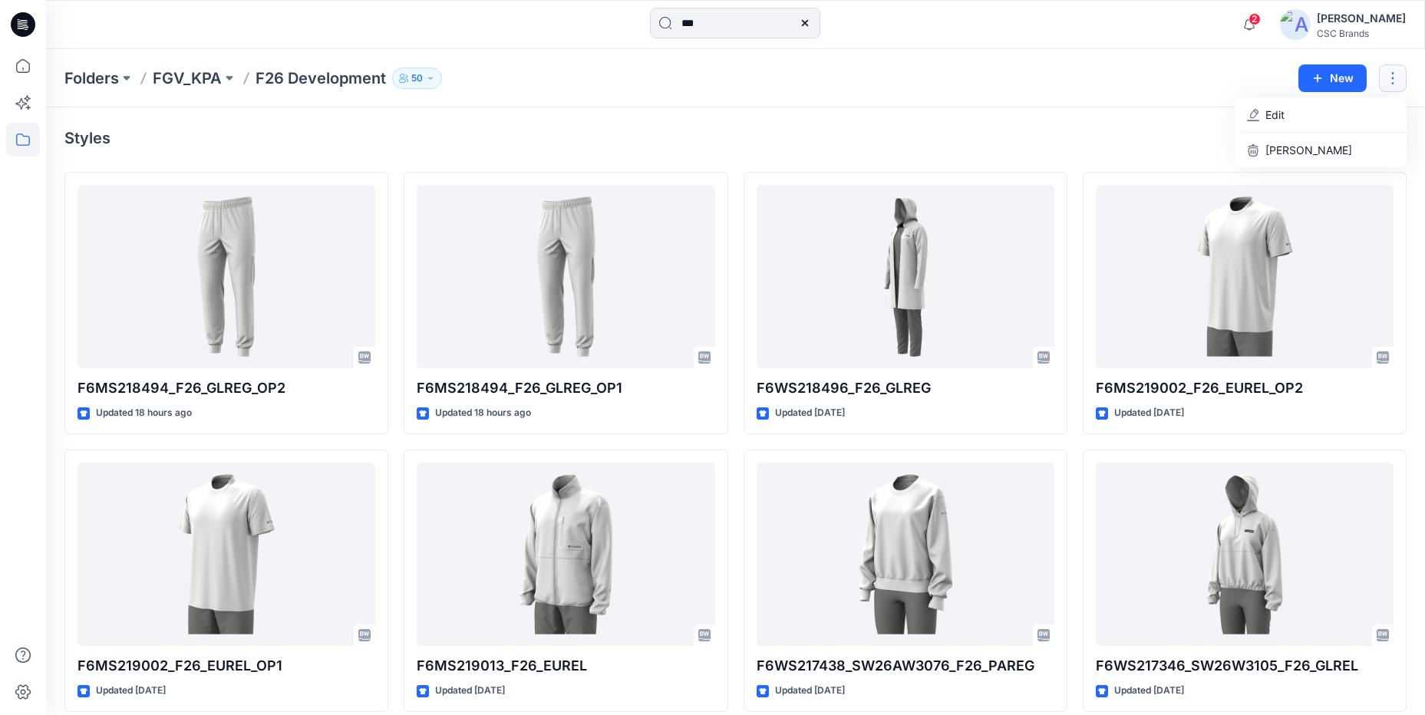
click at [1226, 104] on div "Folders FGV_KPA F26 Development 50 New Edit Delete Folder" at bounding box center [735, 78] width 1379 height 58
click at [1342, 141] on button "button" at bounding box center [1332, 138] width 25 height 25
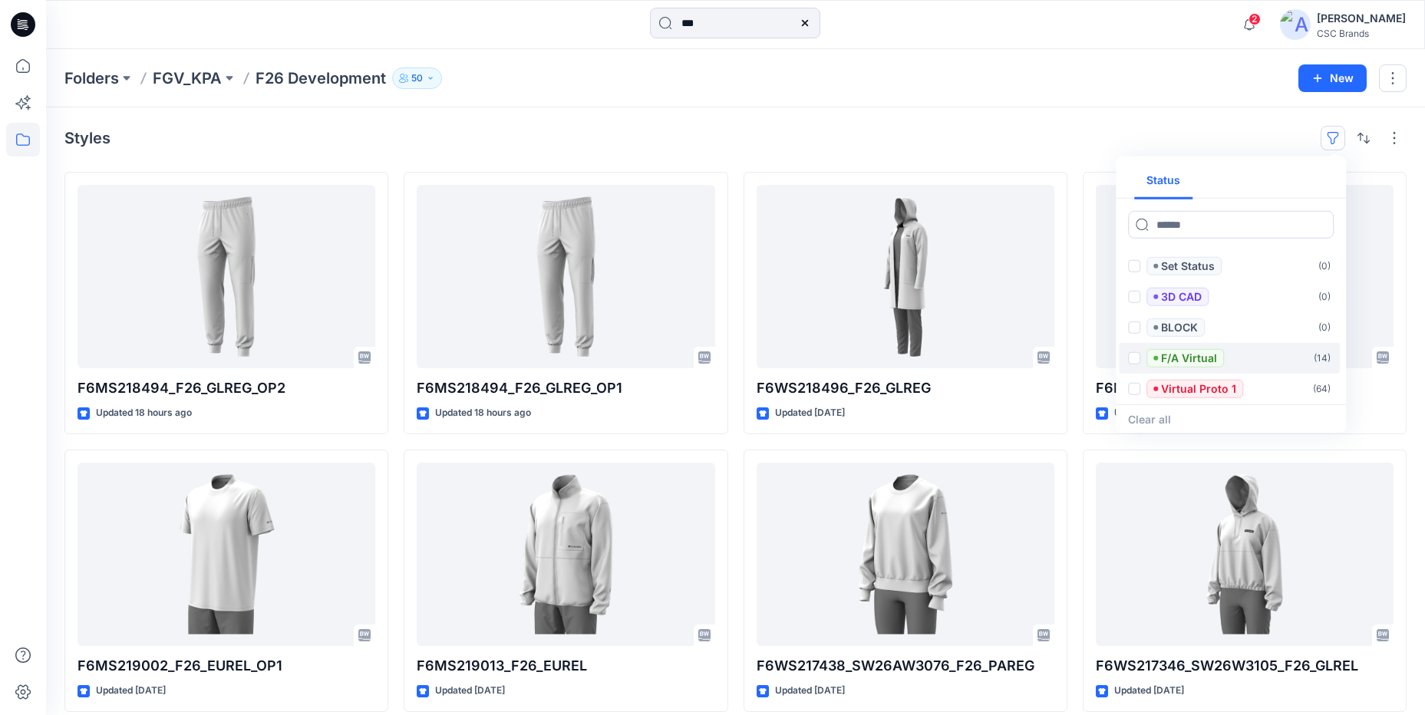
click at [1198, 361] on p "F/A Virtual" at bounding box center [1189, 358] width 56 height 18
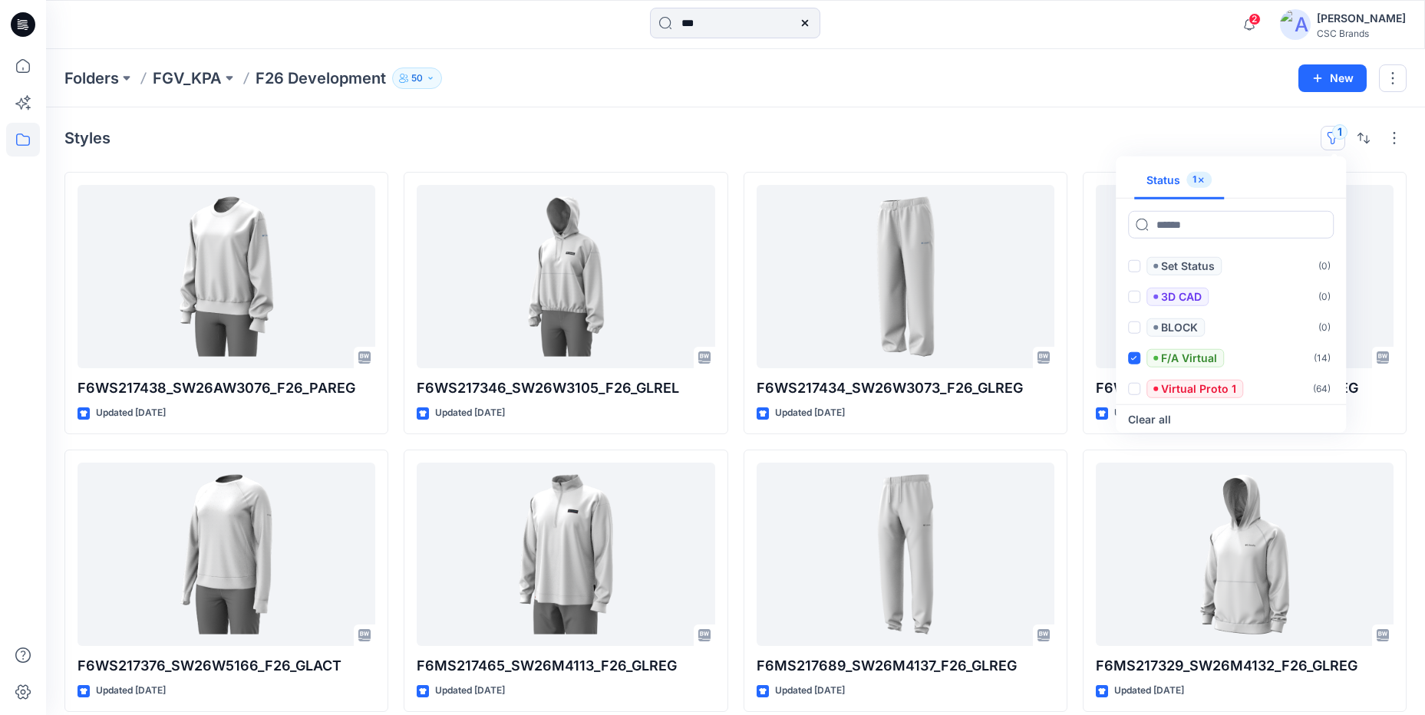
click at [1056, 61] on div "Folders FGV_KPA F26 Development 50 New" at bounding box center [735, 78] width 1379 height 58
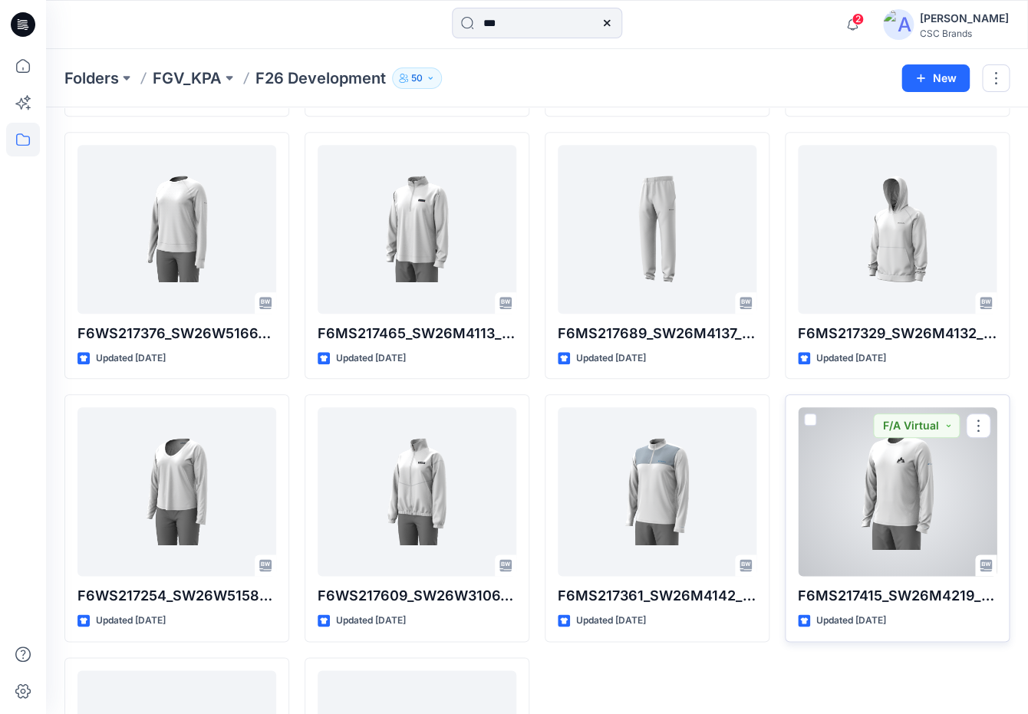
scroll to position [510, 0]
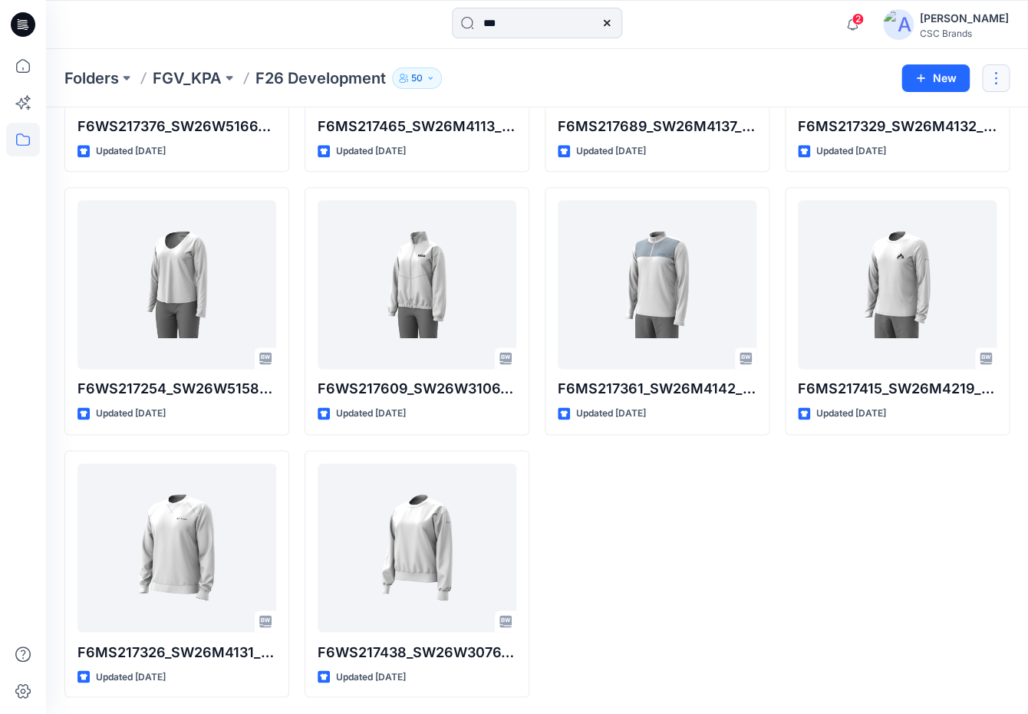
click at [994, 74] on button "button" at bounding box center [996, 78] width 28 height 28
click at [878, 118] on p "Edit" at bounding box center [877, 115] width 19 height 16
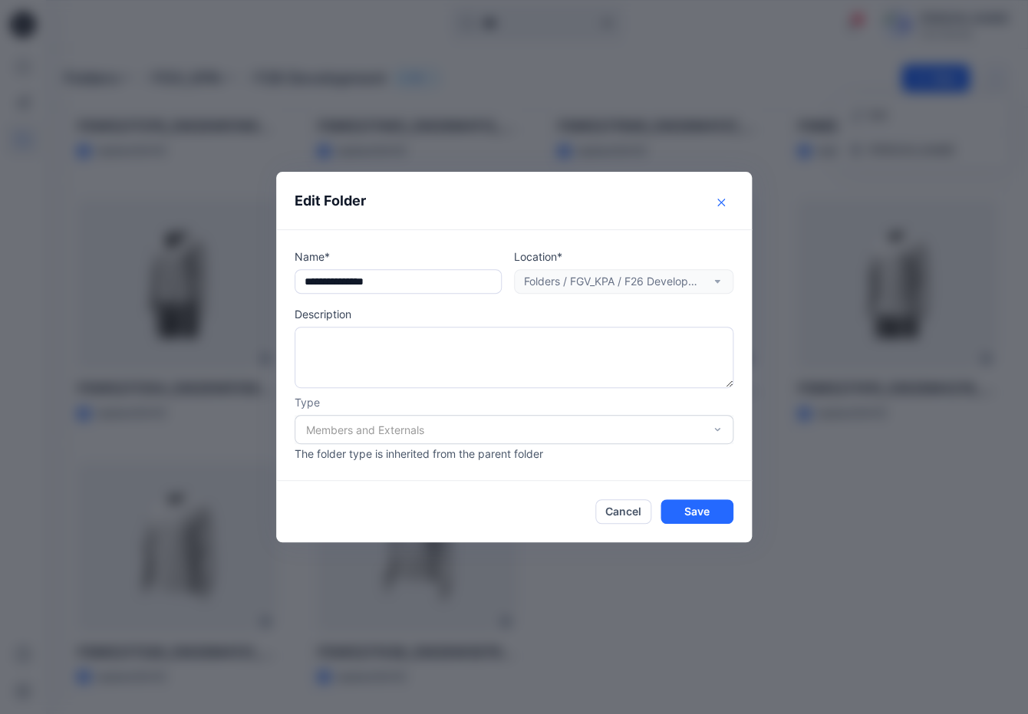
click at [720, 200] on button "Close" at bounding box center [721, 202] width 25 height 25
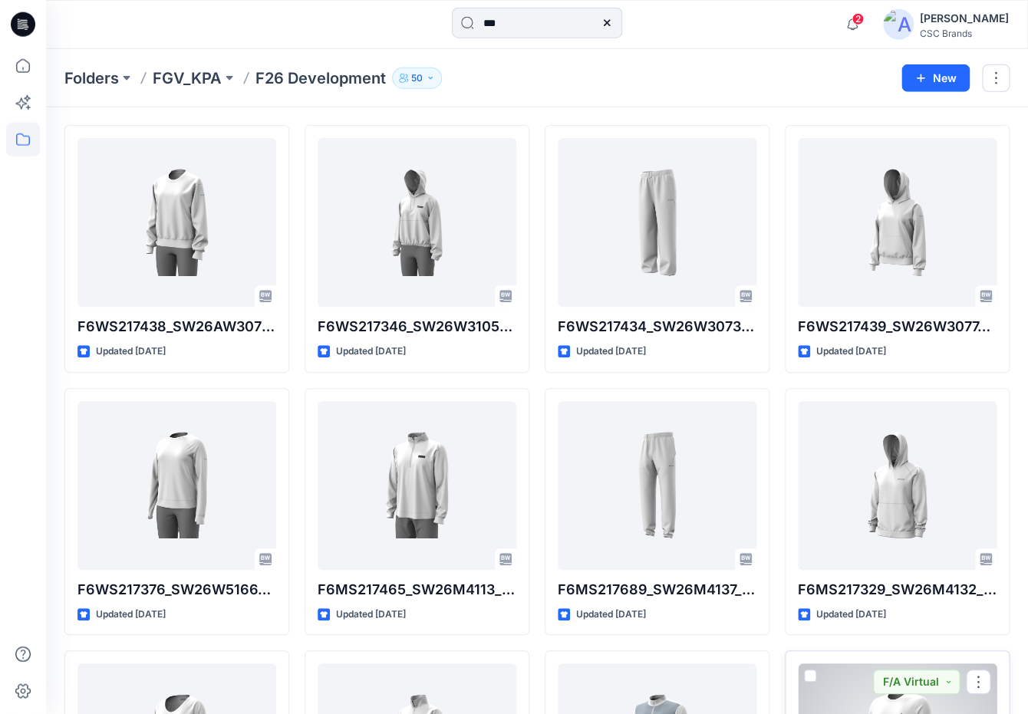
scroll to position [0, 0]
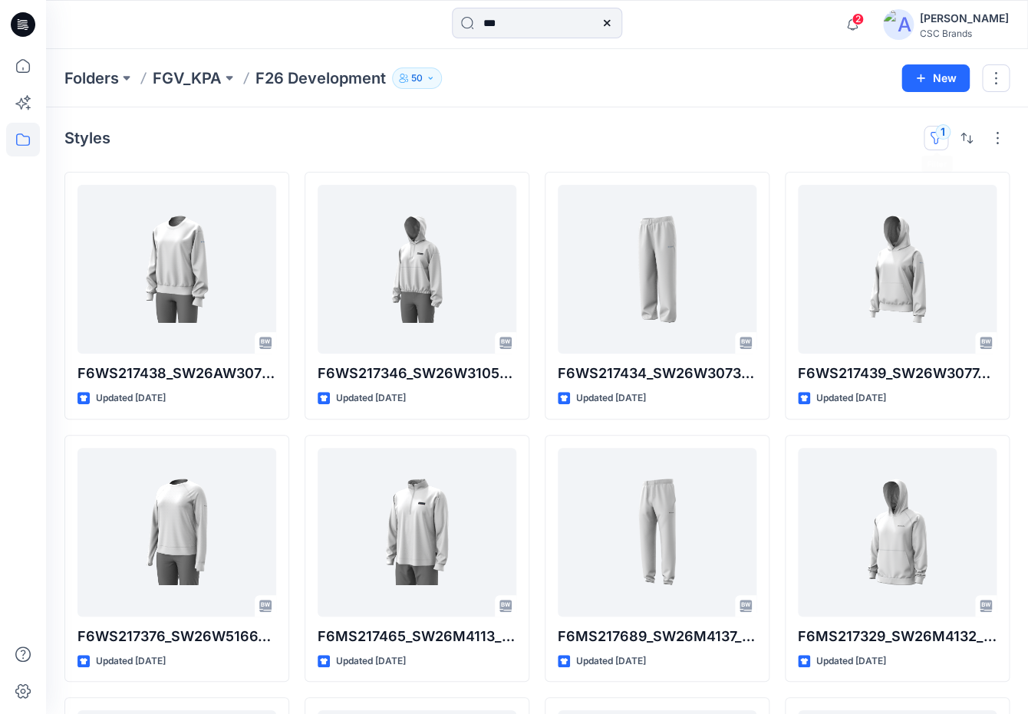
click at [934, 136] on button "1" at bounding box center [936, 138] width 25 height 25
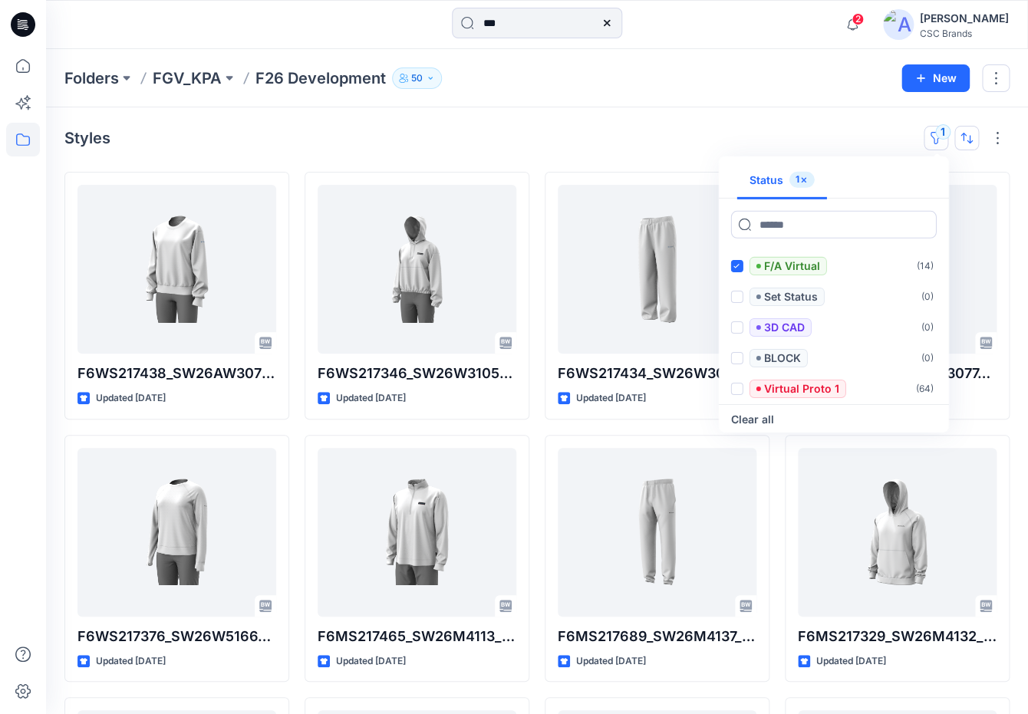
click at [974, 140] on button "button" at bounding box center [966, 138] width 25 height 25
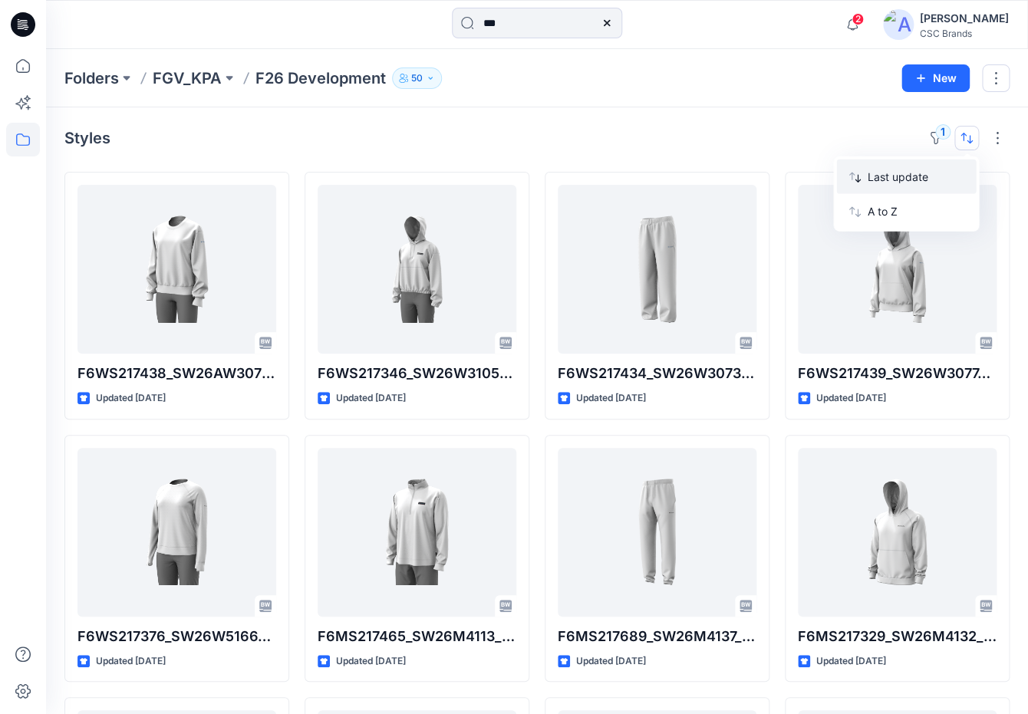
click at [897, 169] on button "Last update" at bounding box center [906, 177] width 140 height 35
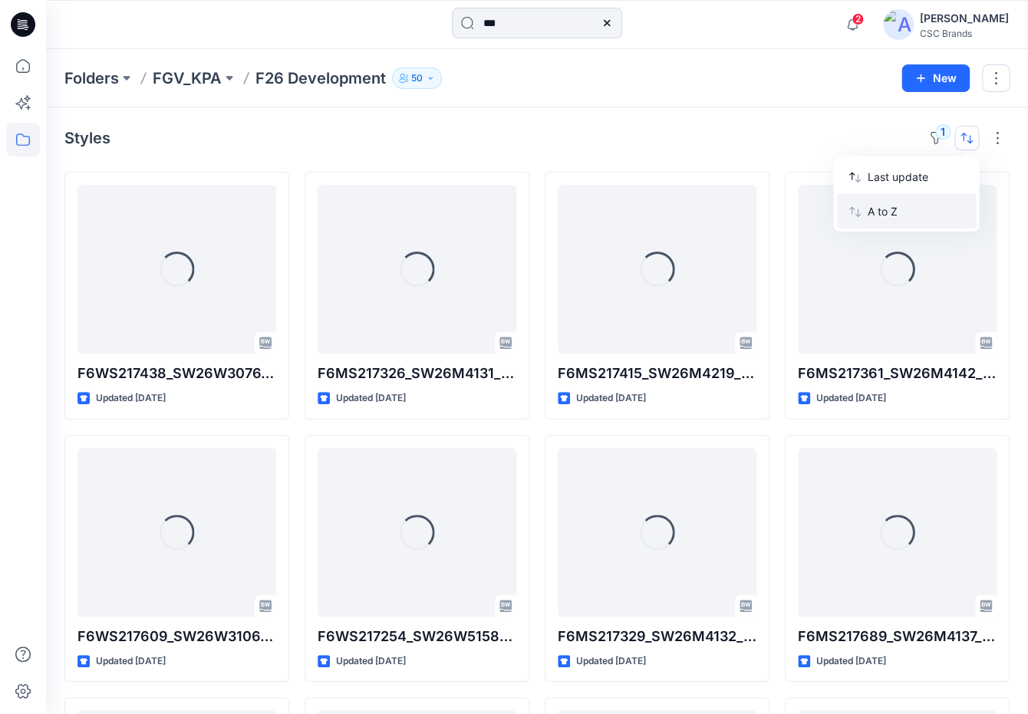
click at [892, 213] on p "A to Z" at bounding box center [915, 211] width 97 height 16
click at [881, 211] on p "A to Z" at bounding box center [915, 211] width 97 height 16
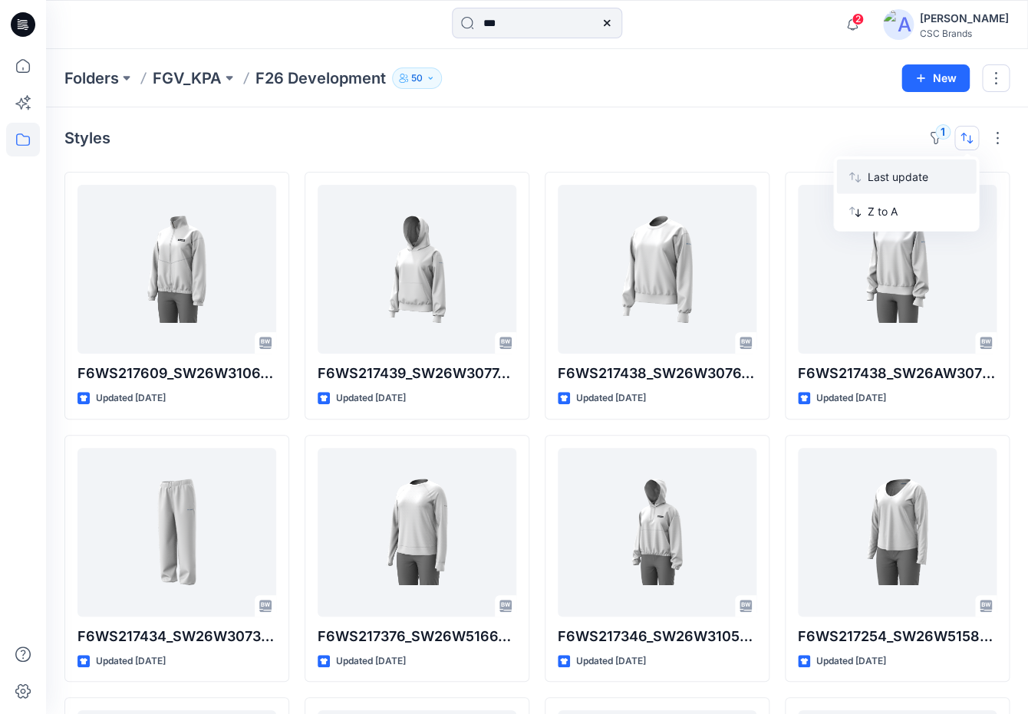
click at [901, 180] on p "Last update" at bounding box center [915, 177] width 97 height 16
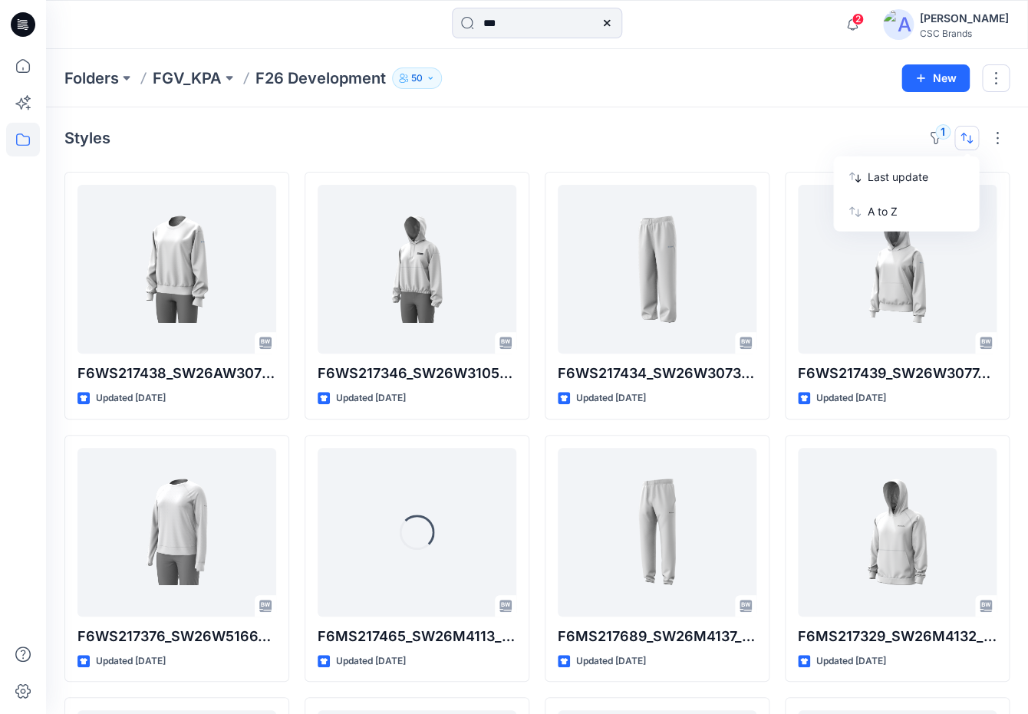
click at [464, 133] on div "Styles 1 Last update A to Z" at bounding box center [536, 138] width 945 height 25
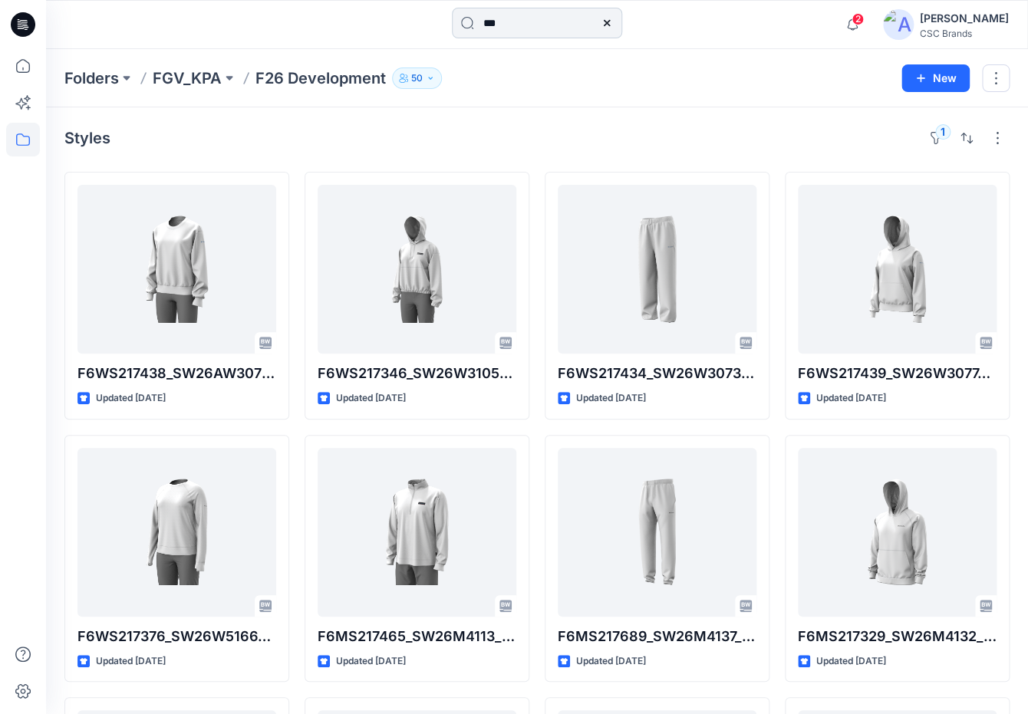
drag, startPoint x: 634, startPoint y: 114, endPoint x: 491, endPoint y: 36, distance: 163.4
click at [618, 103] on div "Folders FGV_KPA F26 Development 50 New Styles 1 F6WS217438_SW26AW3076_F26_PAREG…" at bounding box center [537, 637] width 982 height 1177
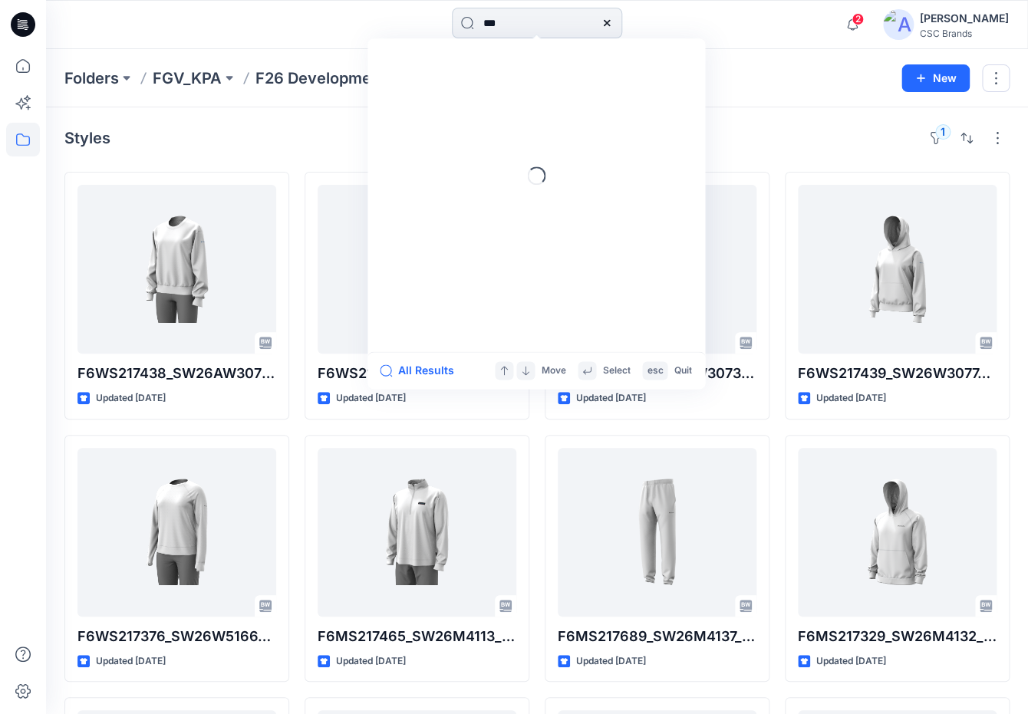
drag, startPoint x: 493, startPoint y: 26, endPoint x: 414, endPoint y: 27, distance: 79.8
click at [452, 27] on input "***" at bounding box center [537, 23] width 170 height 31
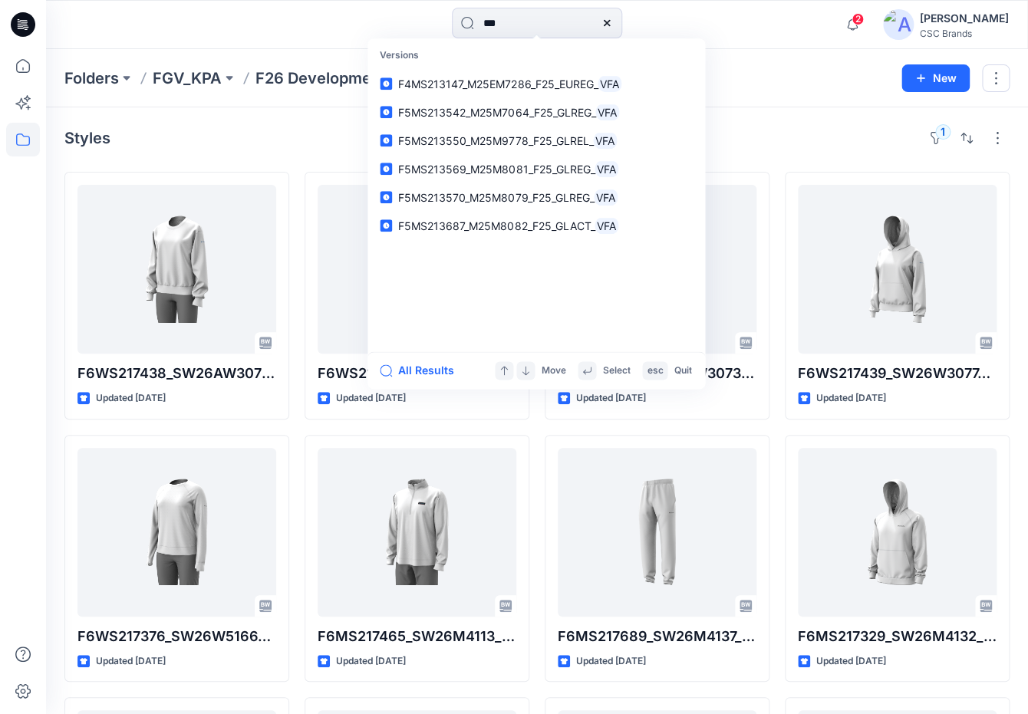
paste input "*******"
type input "**********"
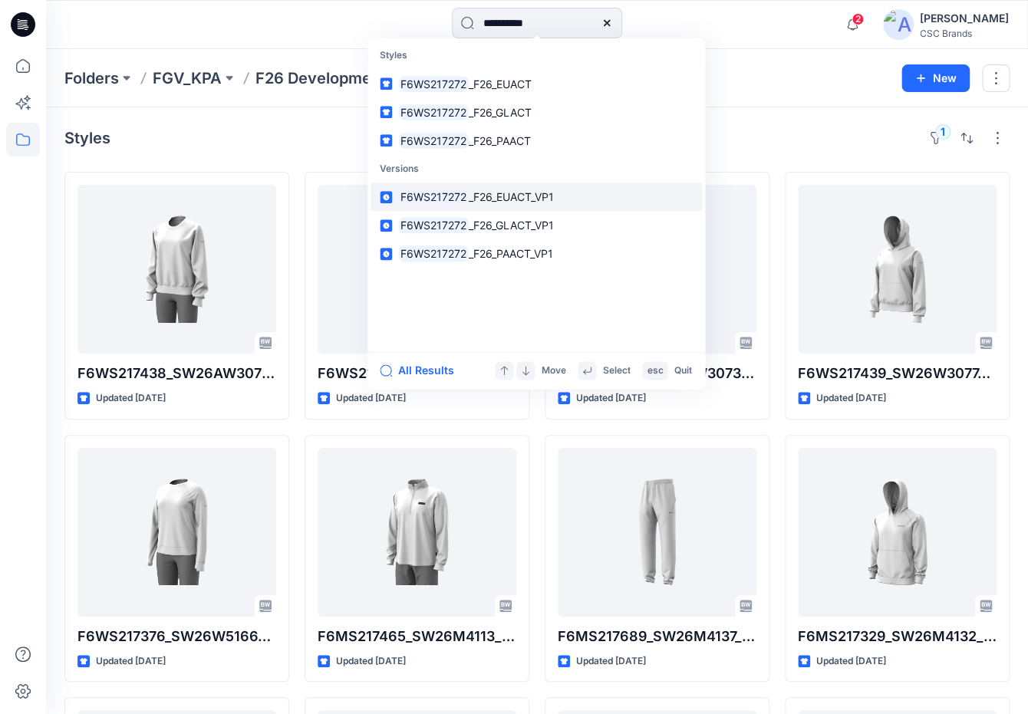
click at [492, 199] on span "_F26_EUACT_VP1" at bounding box center [511, 196] width 85 height 13
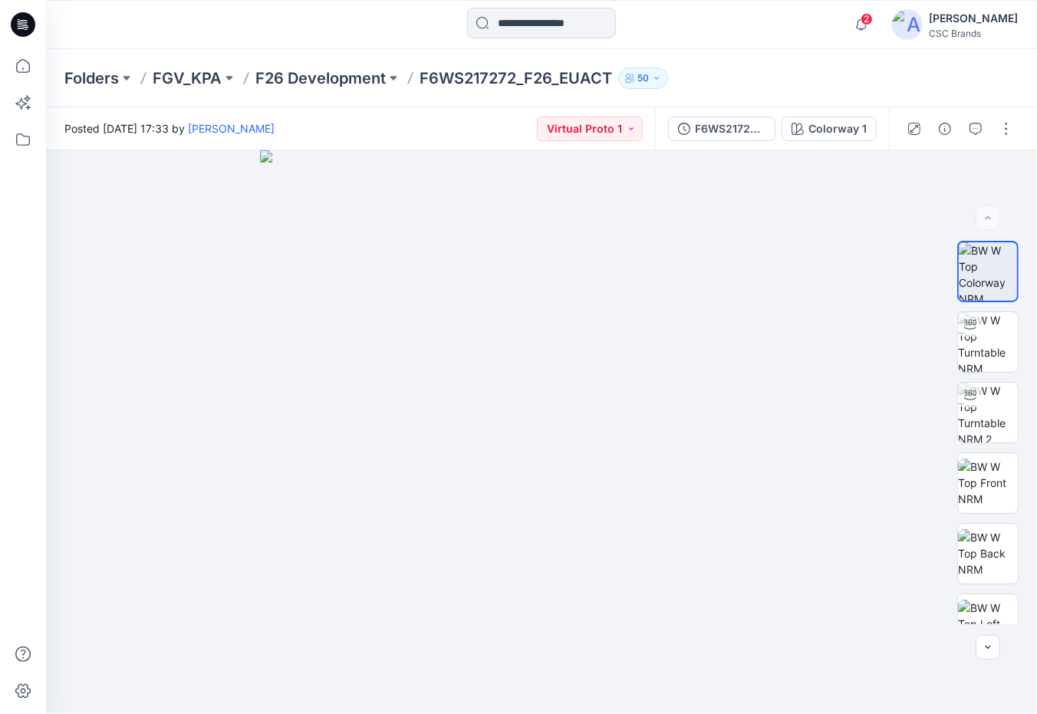
click at [714, 41] on div at bounding box center [542, 25] width 496 height 34
click at [575, 27] on input at bounding box center [541, 23] width 149 height 31
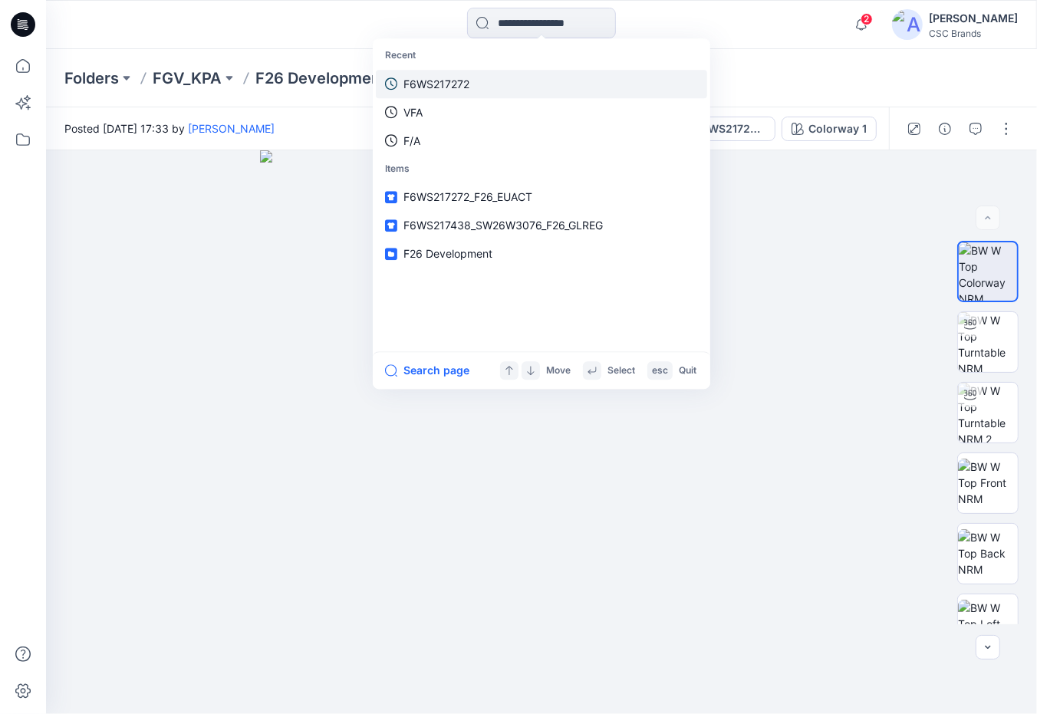
click at [494, 83] on link "F6WS217272" at bounding box center [541, 84] width 331 height 28
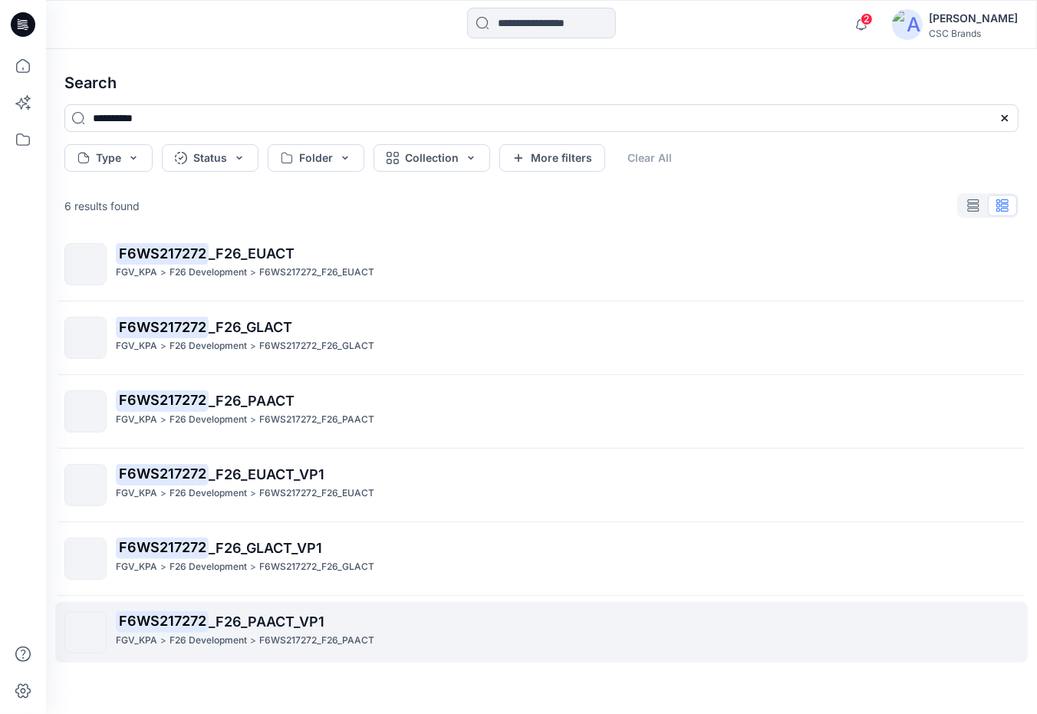
scroll to position [15, 0]
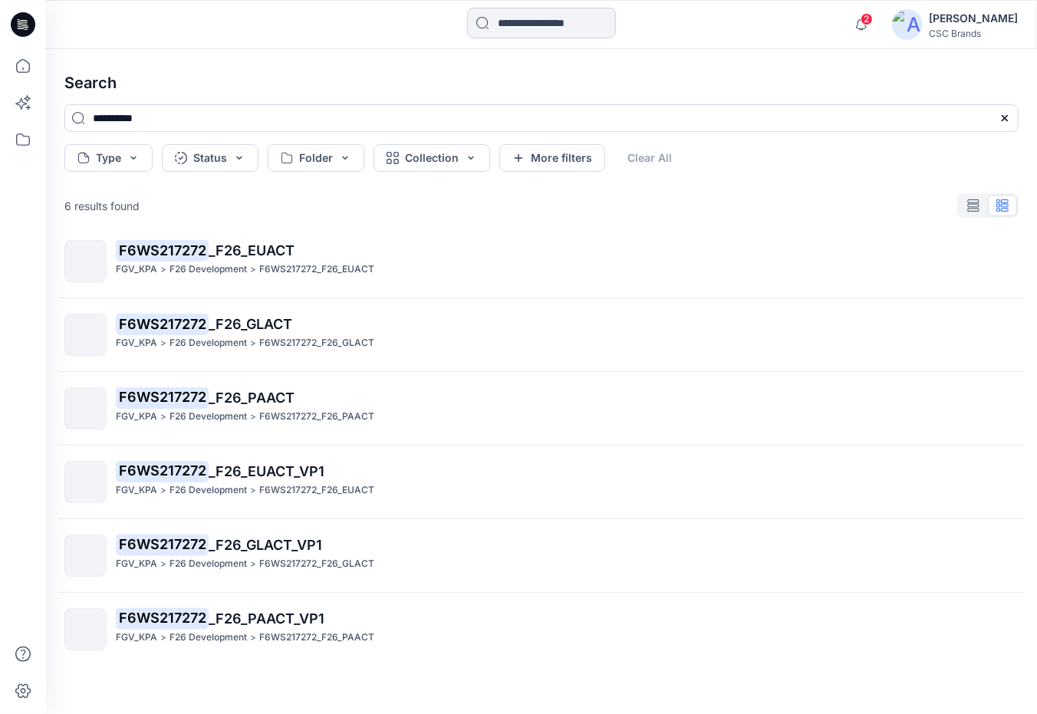
click at [522, 26] on input at bounding box center [541, 23] width 149 height 31
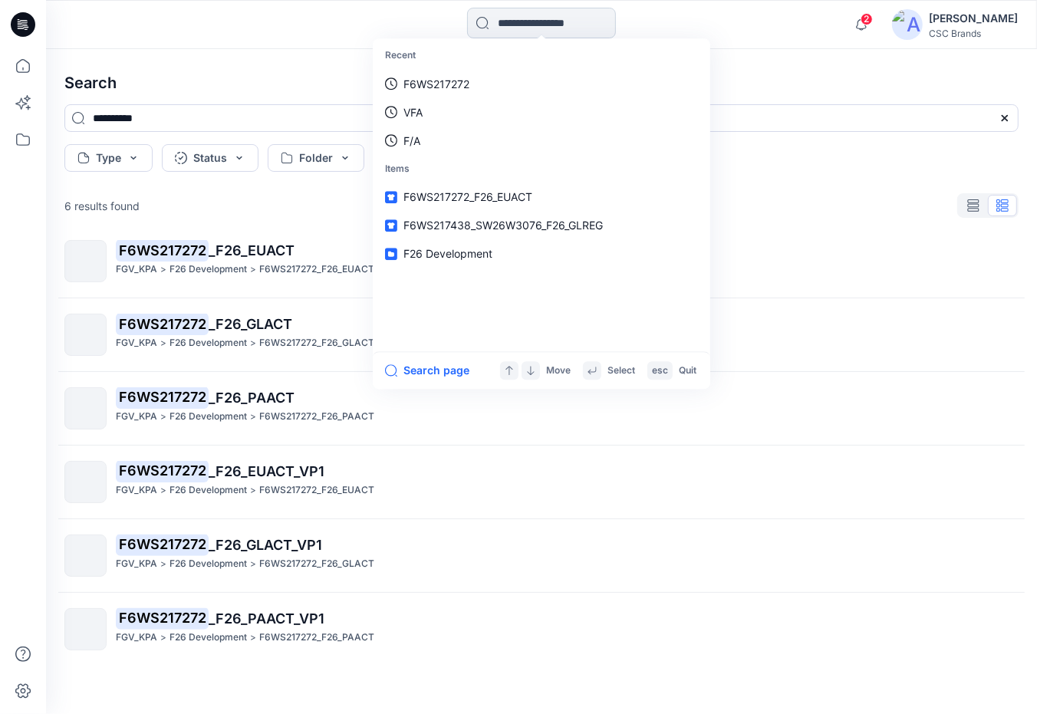
paste input "**********"
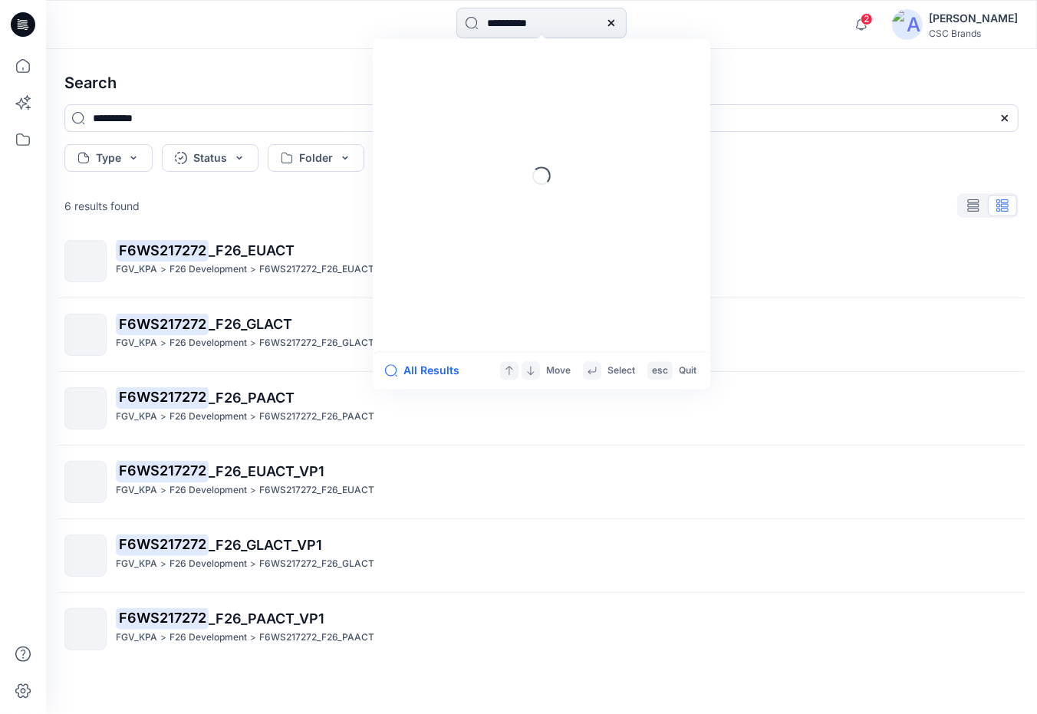
type input "**********"
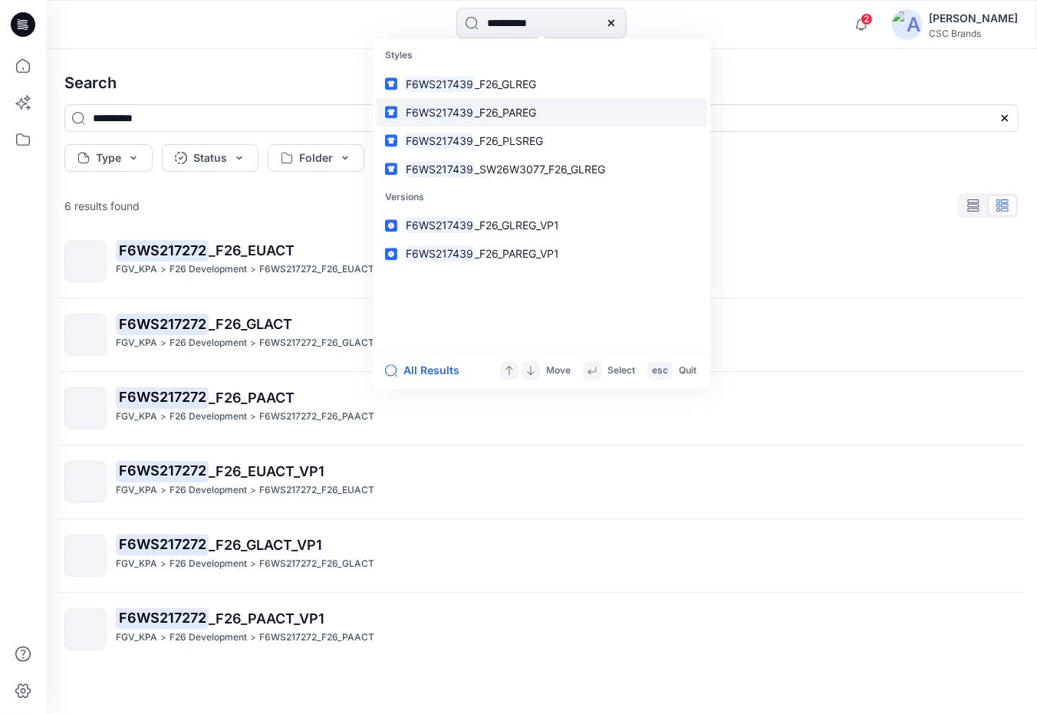
click at [533, 111] on span "_F26_PAREG" at bounding box center [506, 112] width 61 height 13
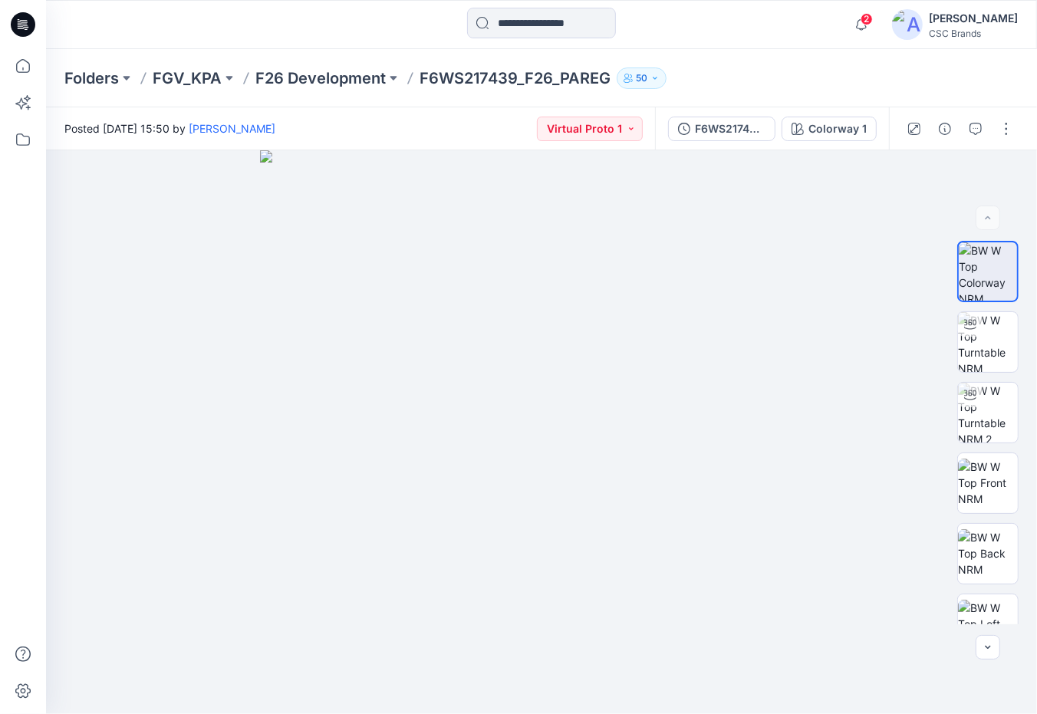
click at [796, 59] on div "Folders FGV_KPA F26 Development F6WS217439_F26_PAREG 50" at bounding box center [541, 78] width 991 height 58
click at [565, 24] on input at bounding box center [541, 23] width 149 height 31
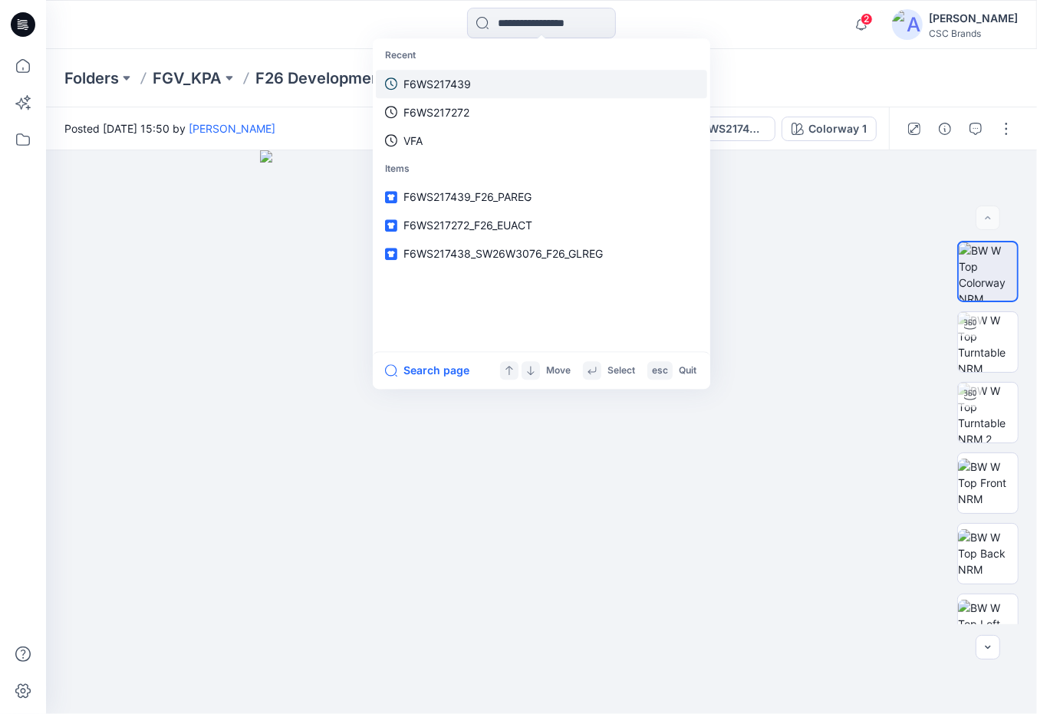
click at [519, 91] on link "F6WS217439" at bounding box center [541, 84] width 331 height 28
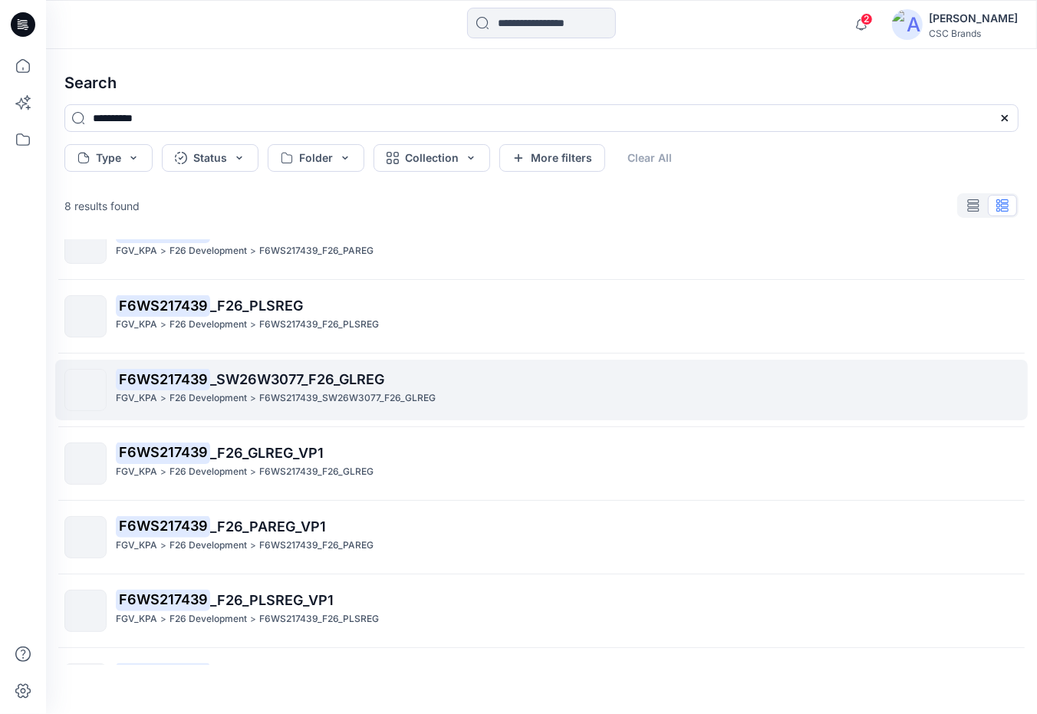
scroll to position [161, 0]
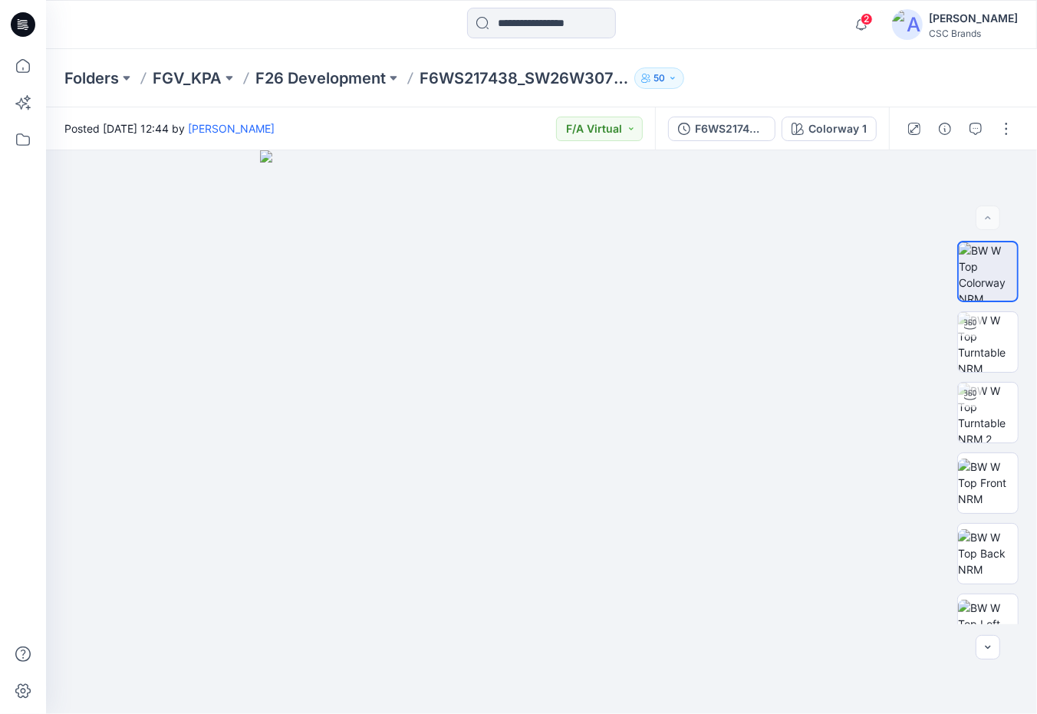
click at [750, 54] on div "Folders FGV_KPA F26 Development F6WS217438_SW26W3076_F26_GLREG 50" at bounding box center [541, 78] width 991 height 58
click at [800, 33] on div "2 Notifications Your style F6MS218494_F26_GLREG_OP2 is ready 18 hours ago Your …" at bounding box center [541, 25] width 990 height 34
